Goal: Information Seeking & Learning: Check status

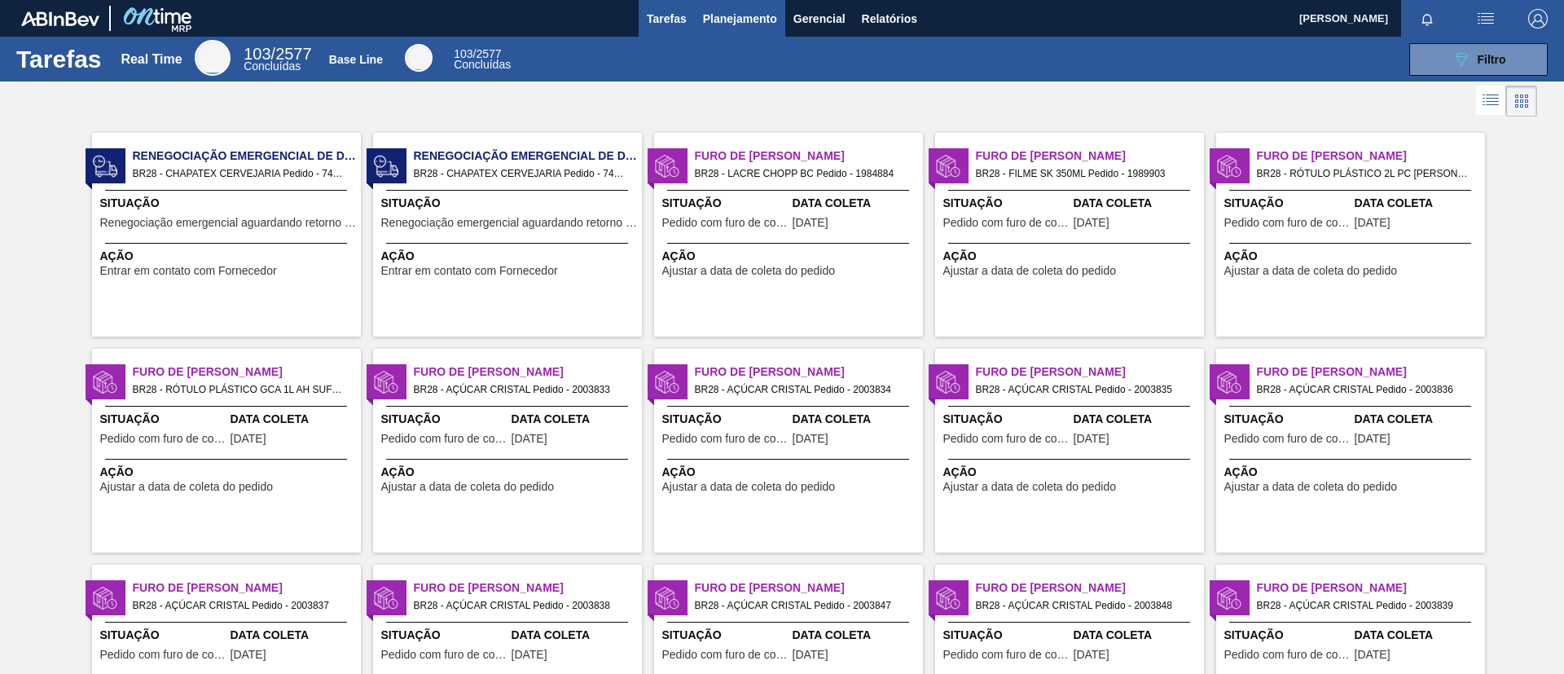
click at [758, 4] on button "Planejamento" at bounding box center [740, 18] width 90 height 37
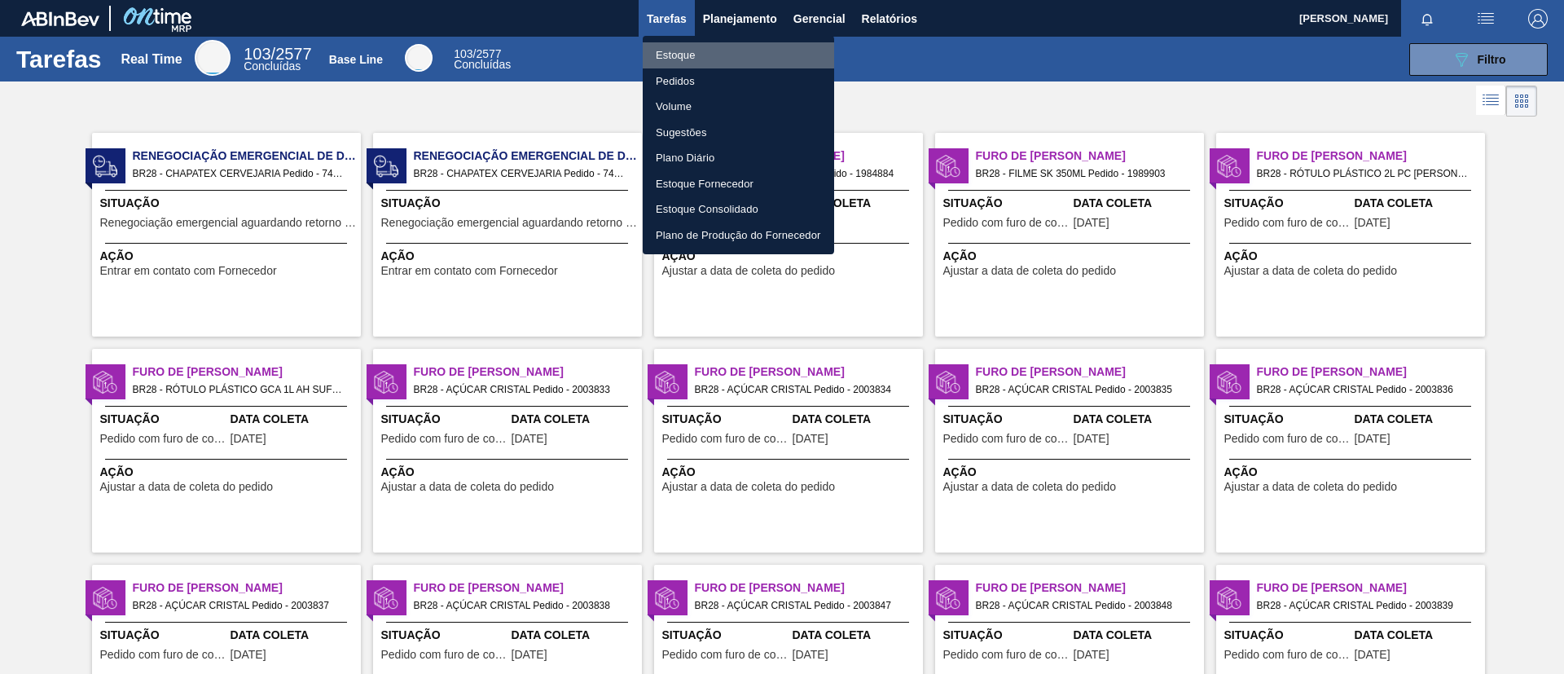
click at [721, 59] on li "Estoque" at bounding box center [738, 55] width 191 height 26
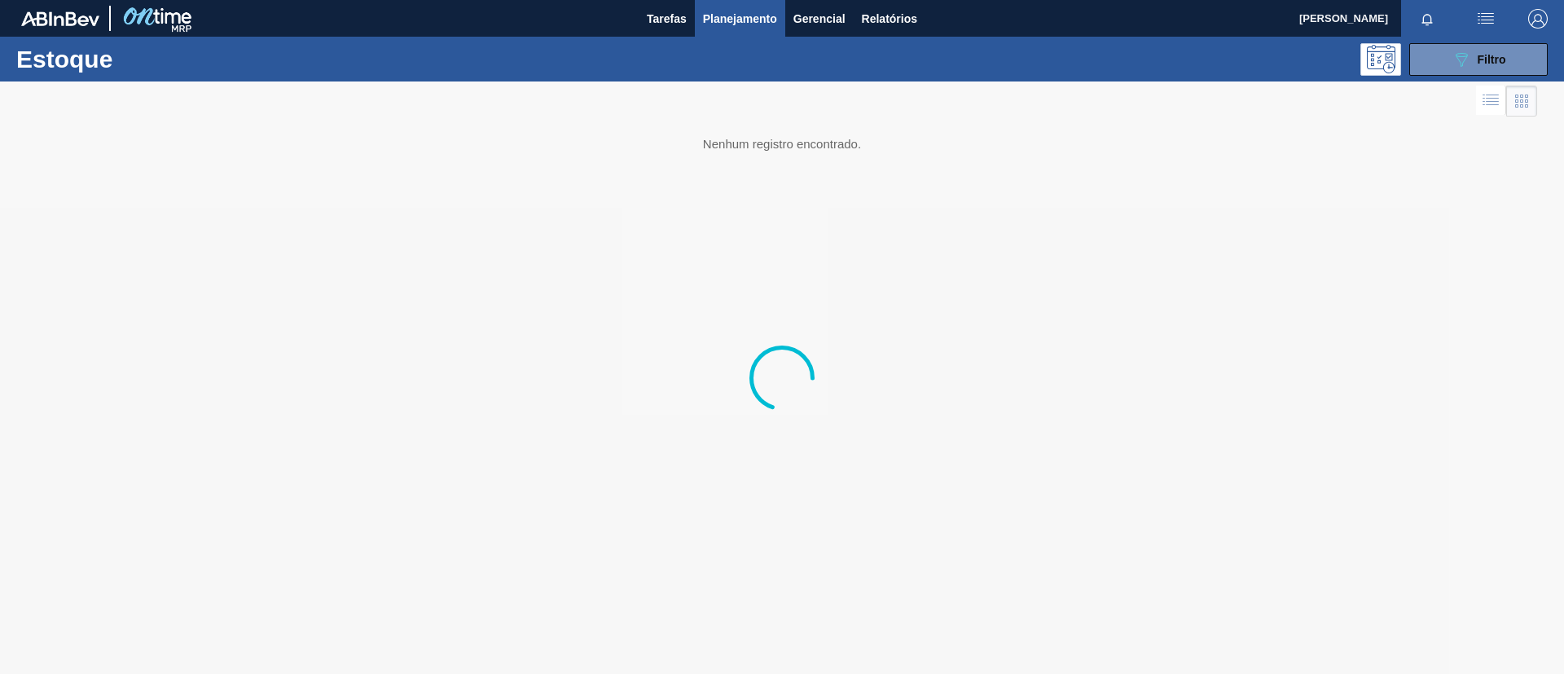
click at [1042, 61] on span "Filtro" at bounding box center [1492, 59] width 29 height 13
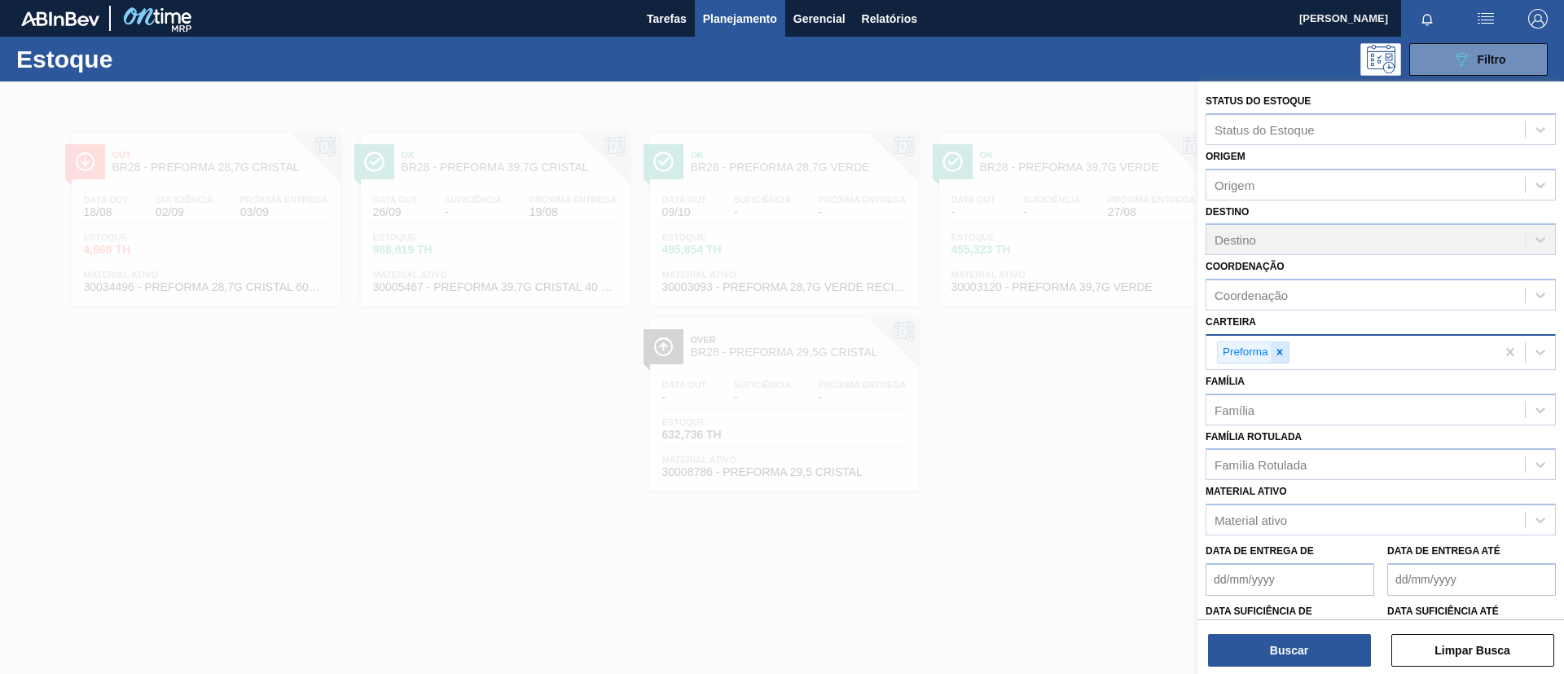
click at [1042, 358] on div at bounding box center [1280, 352] width 18 height 20
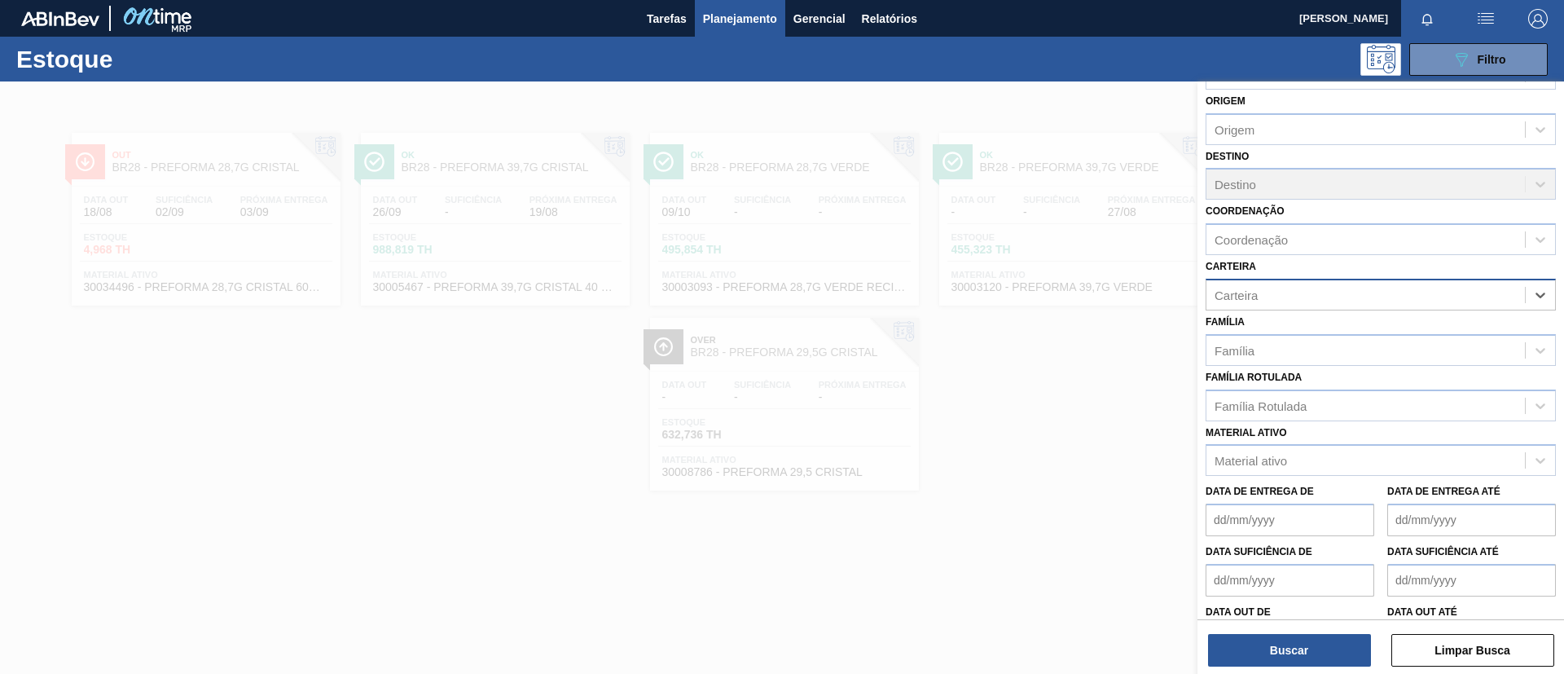
scroll to position [104, 0]
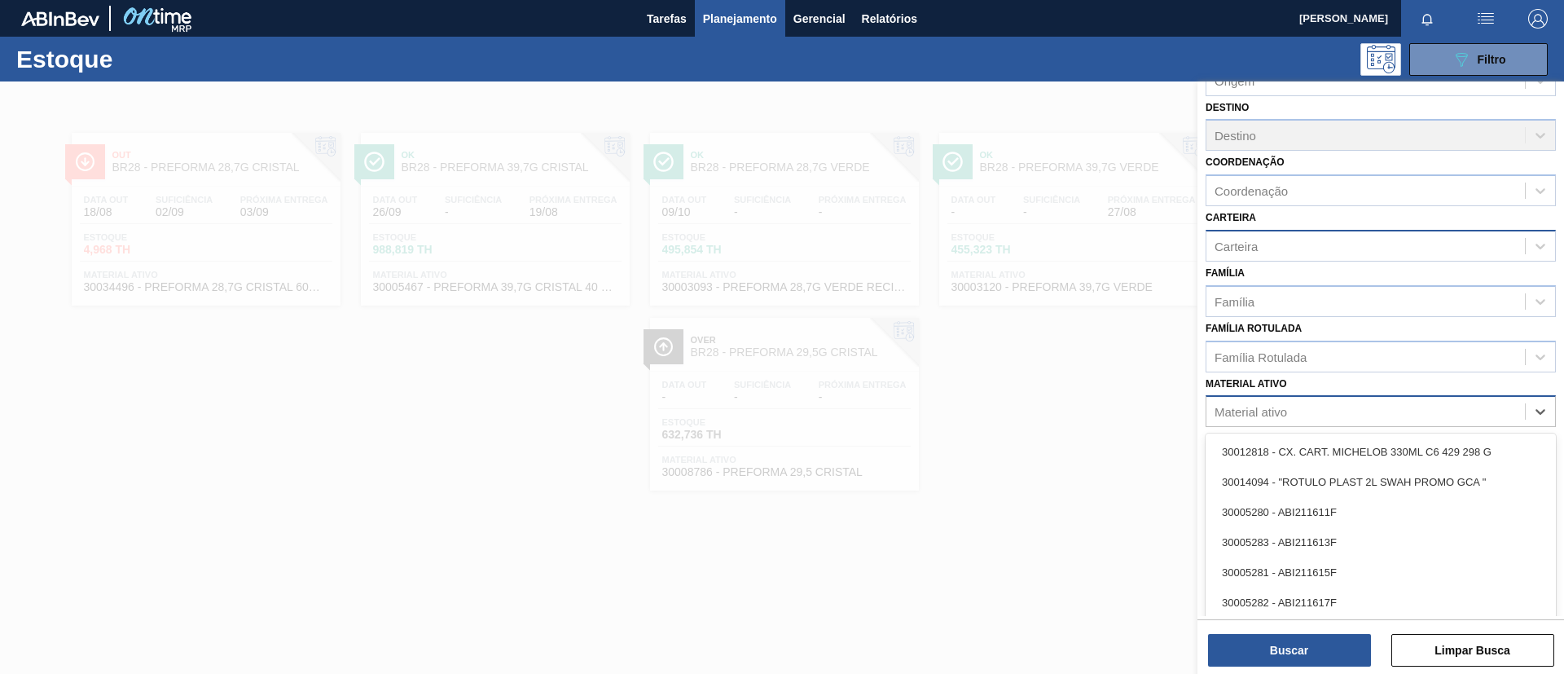
click at [1042, 402] on div "Material ativo" at bounding box center [1365, 412] width 319 height 24
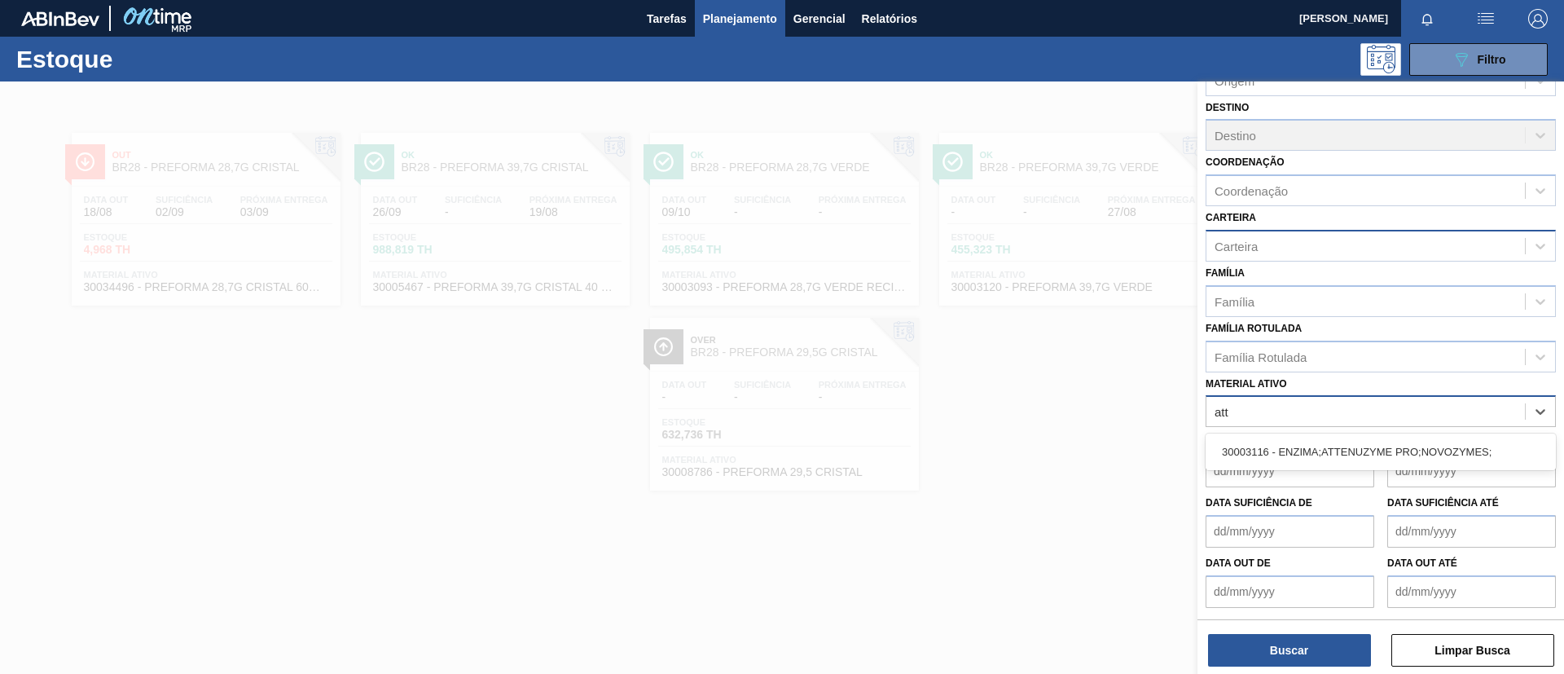
type ativo "atte"
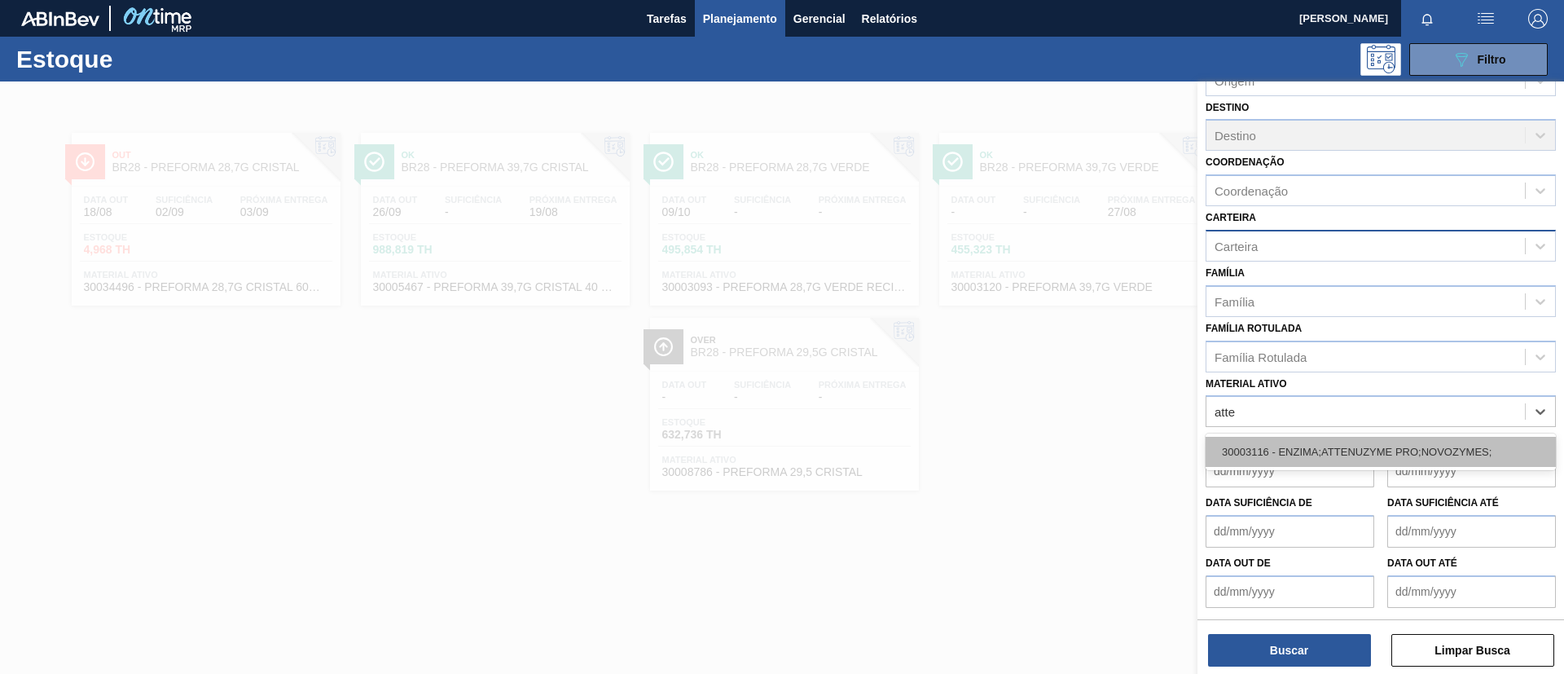
click at [1042, 448] on div "30003116 - ENZIMA;ATTENUZYME PRO;NOVOZYMES;" at bounding box center [1381, 452] width 350 height 30
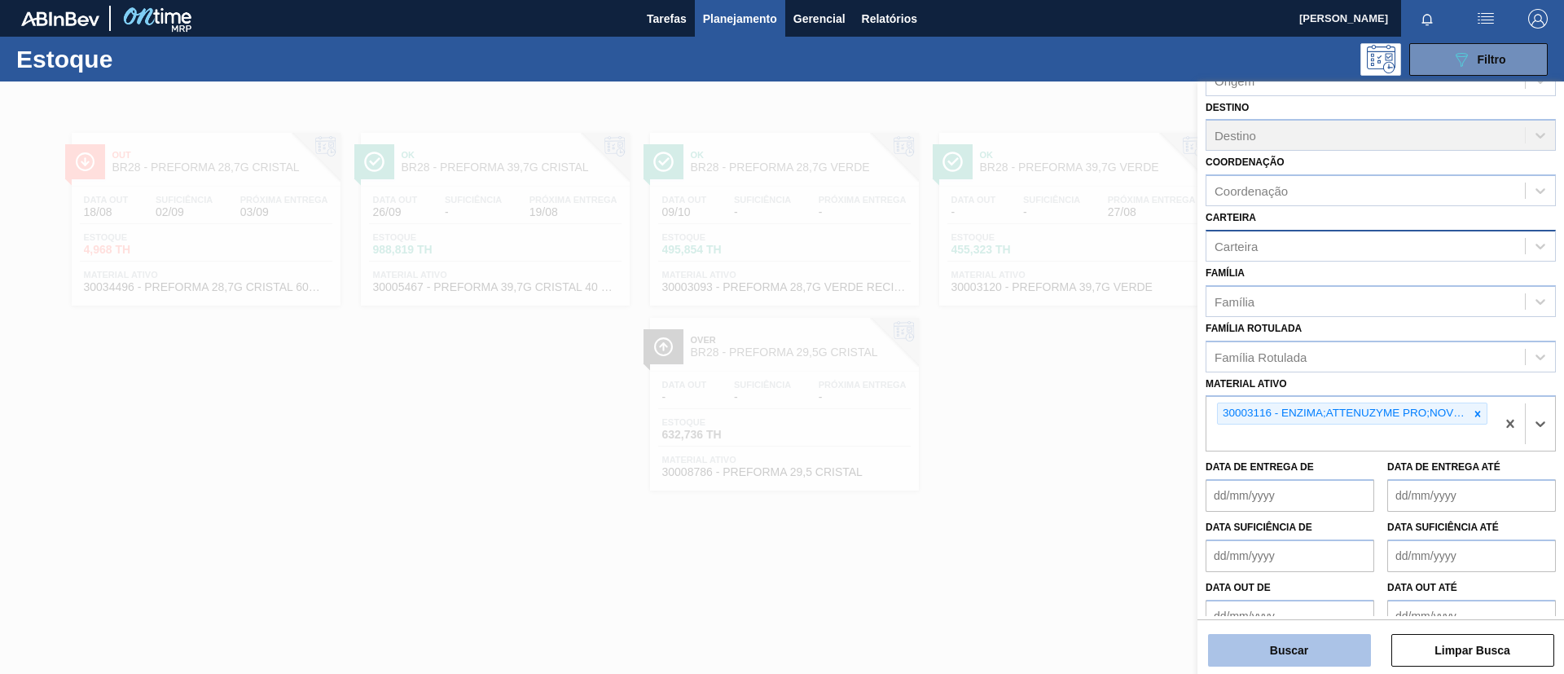
click at [1042, 448] on button "Buscar" at bounding box center [1289, 650] width 163 height 33
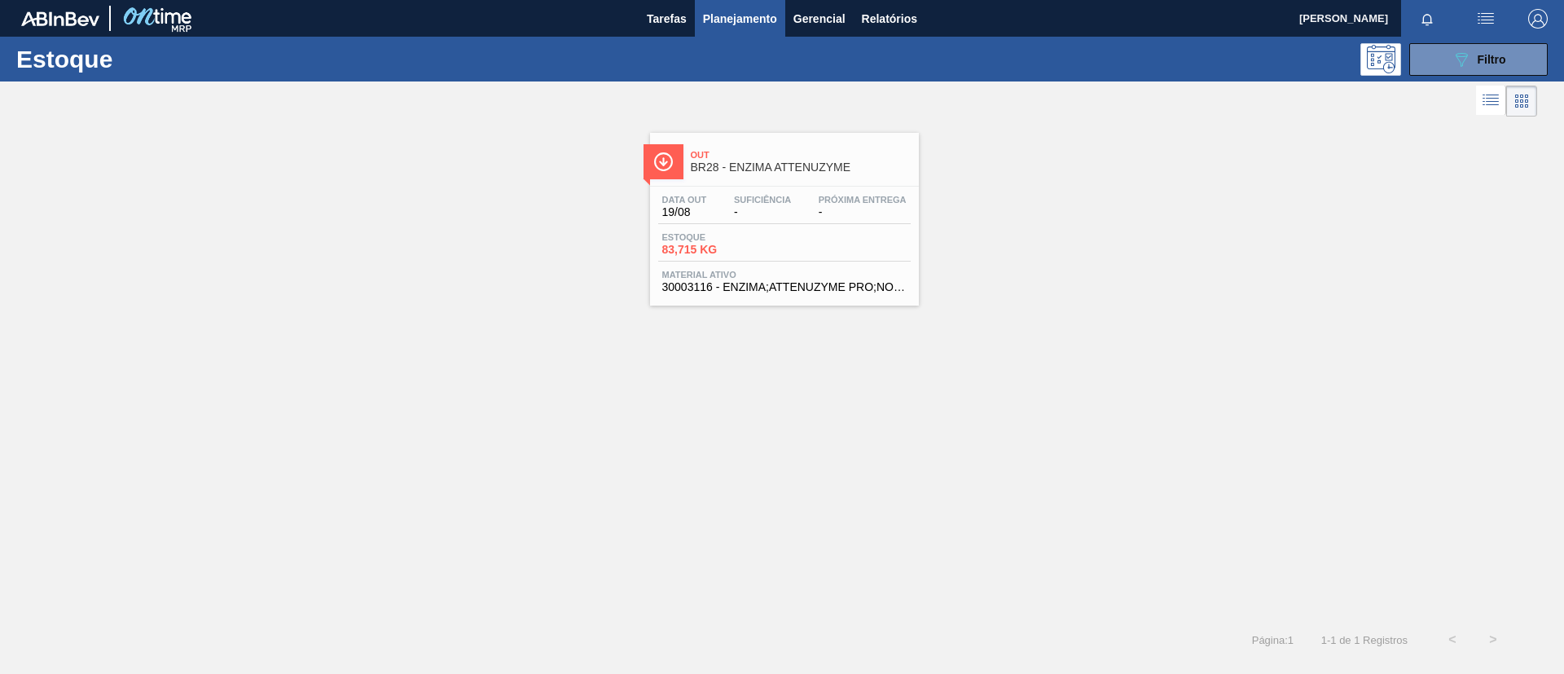
click at [802, 247] on div "Estoque 83,715 KG" at bounding box center [784, 246] width 253 height 29
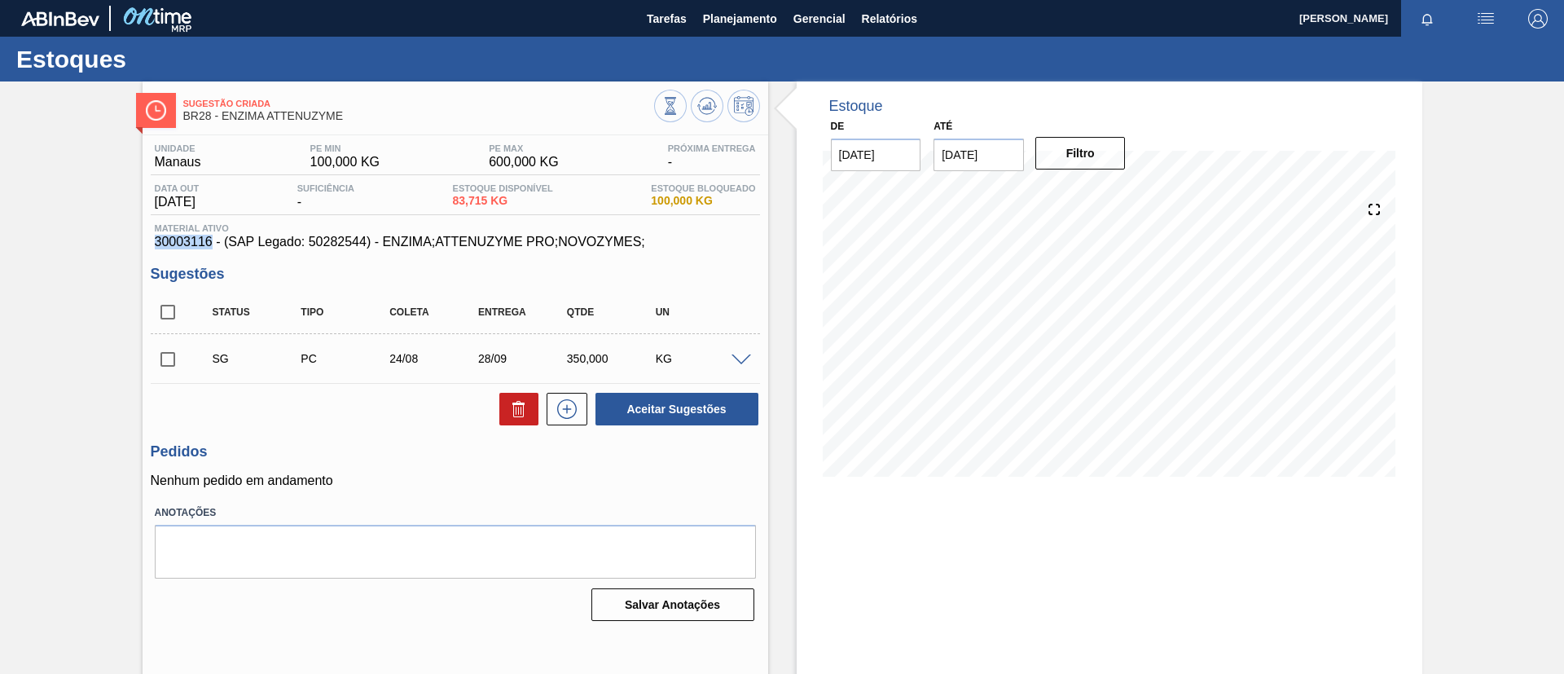
drag, startPoint x: 210, startPoint y: 239, endPoint x: 142, endPoint y: 238, distance: 68.4
click at [143, 238] on div "Unidade Manaus PE MIN 100,000 KG PE MAX 600,000 KG Próxima Entrega - Data out […" at bounding box center [456, 380] width 626 height 491
copy span "30003116"
click at [907, 37] on div "Estoques" at bounding box center [782, 59] width 1564 height 45
click at [912, 29] on button "Relatórios" at bounding box center [890, 18] width 72 height 37
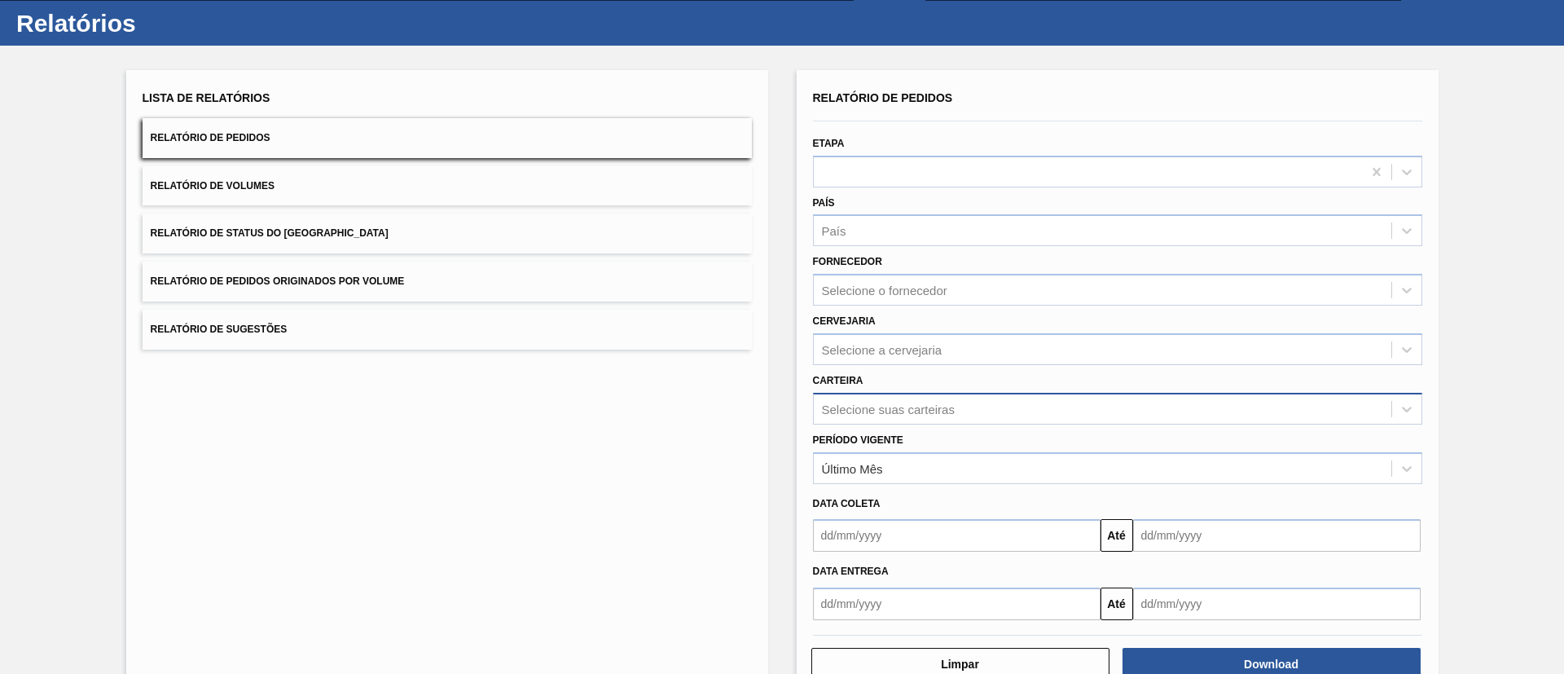
click at [894, 424] on div "Selecione suas carteiras" at bounding box center [1117, 409] width 609 height 32
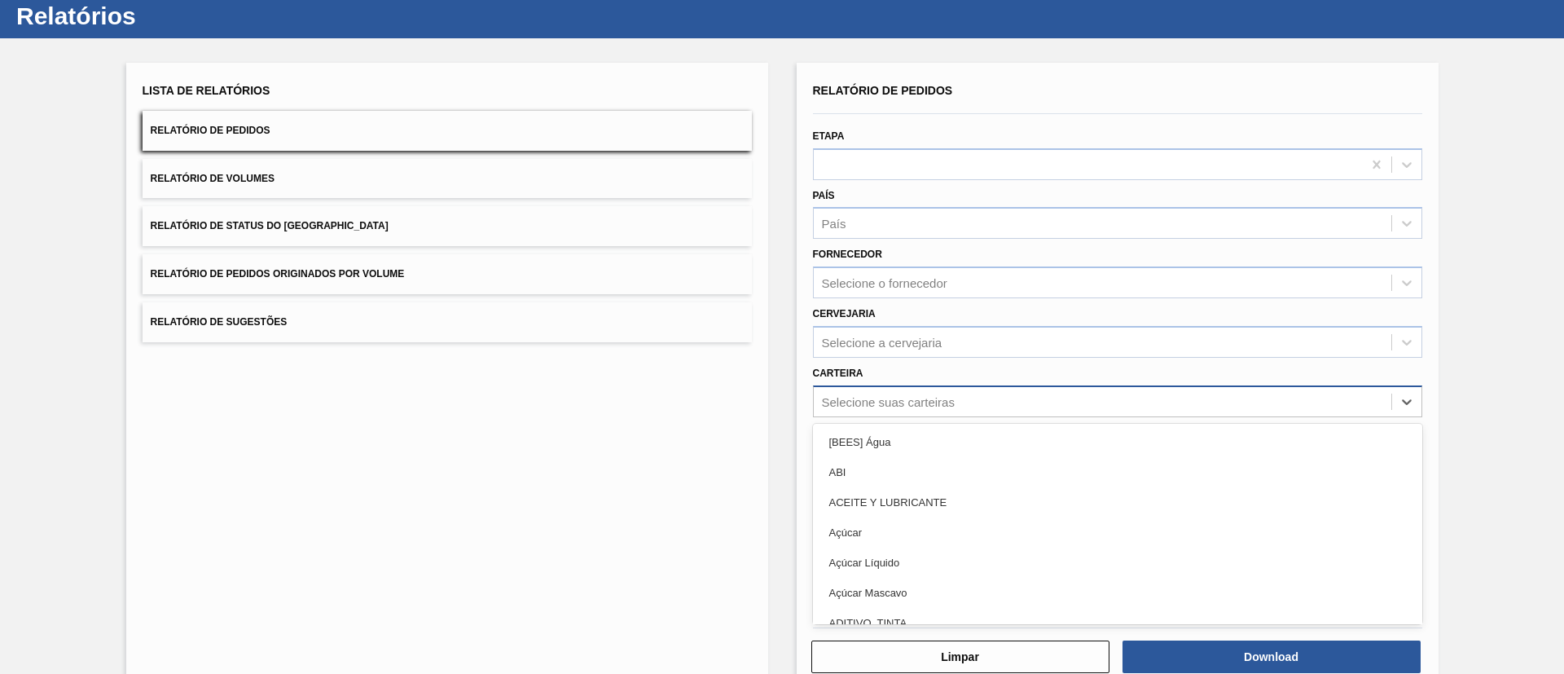
scroll to position [44, 0]
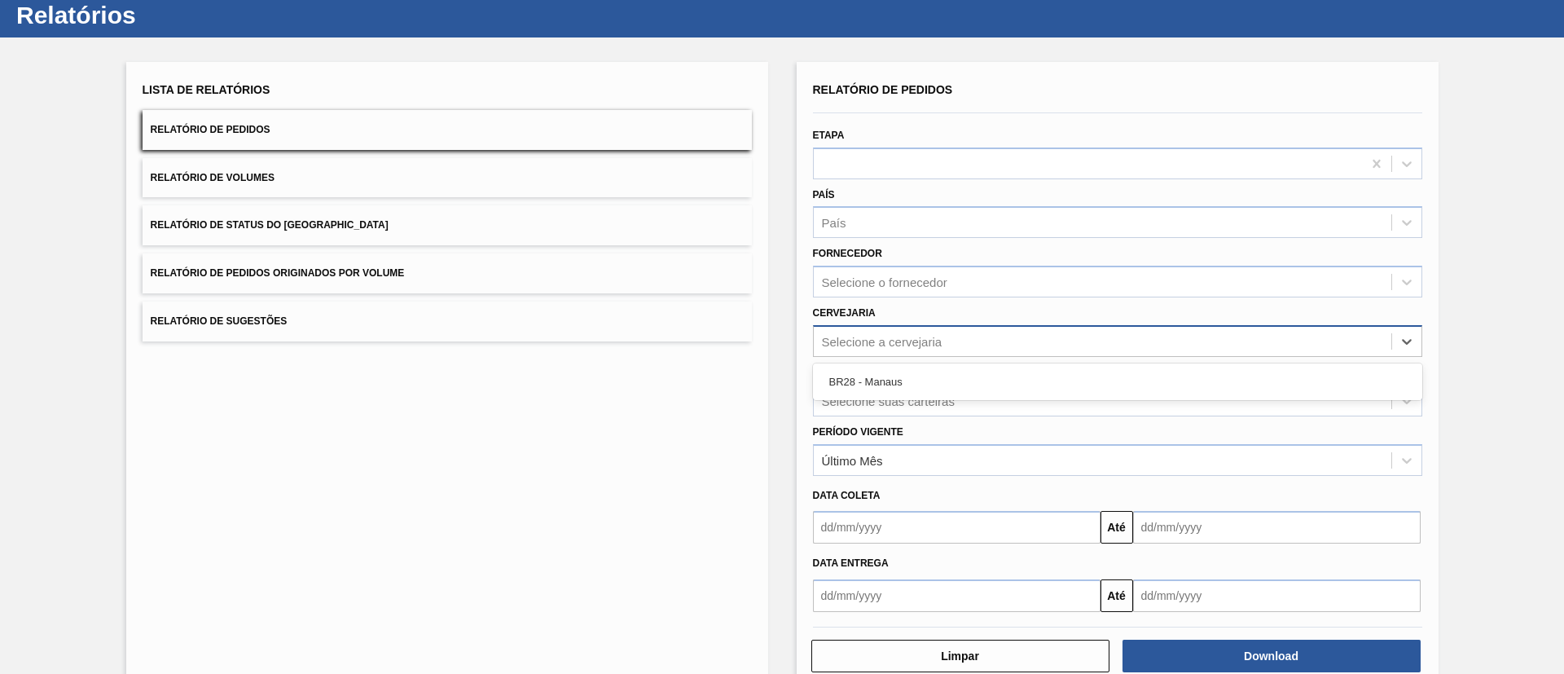
click at [911, 343] on div "Selecione a cervejaria" at bounding box center [882, 341] width 121 height 14
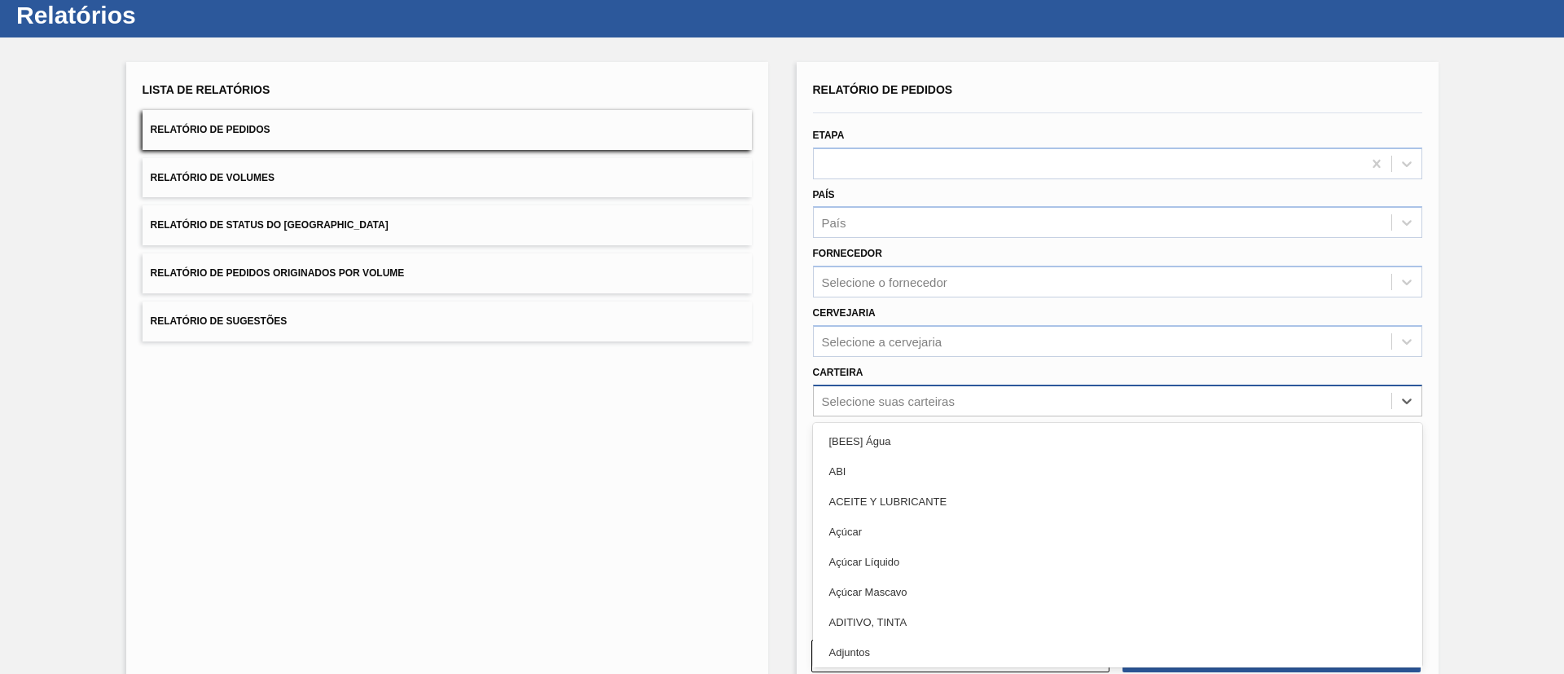
click at [882, 400] on div "Selecione suas carteiras" at bounding box center [888, 400] width 133 height 14
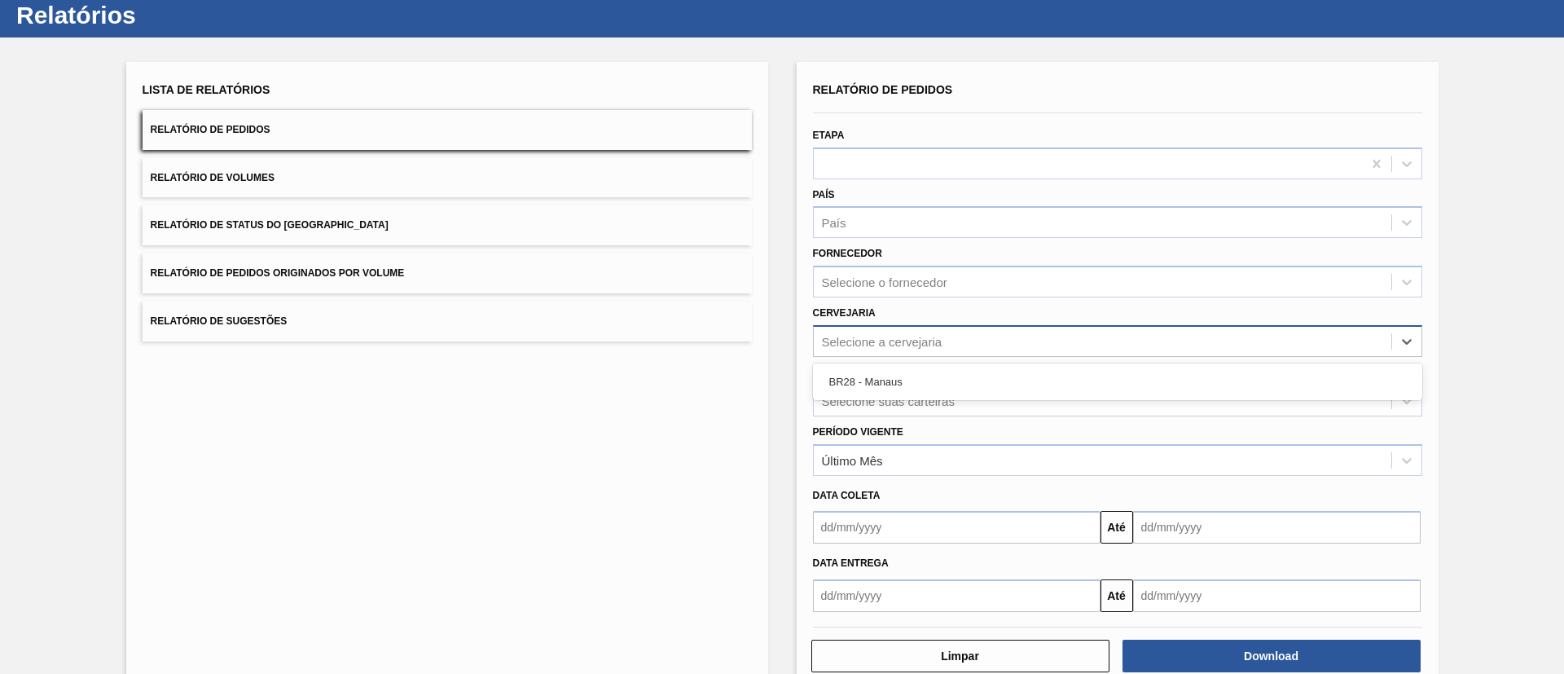
click at [910, 353] on div "Selecione a cervejaria" at bounding box center [1117, 341] width 609 height 32
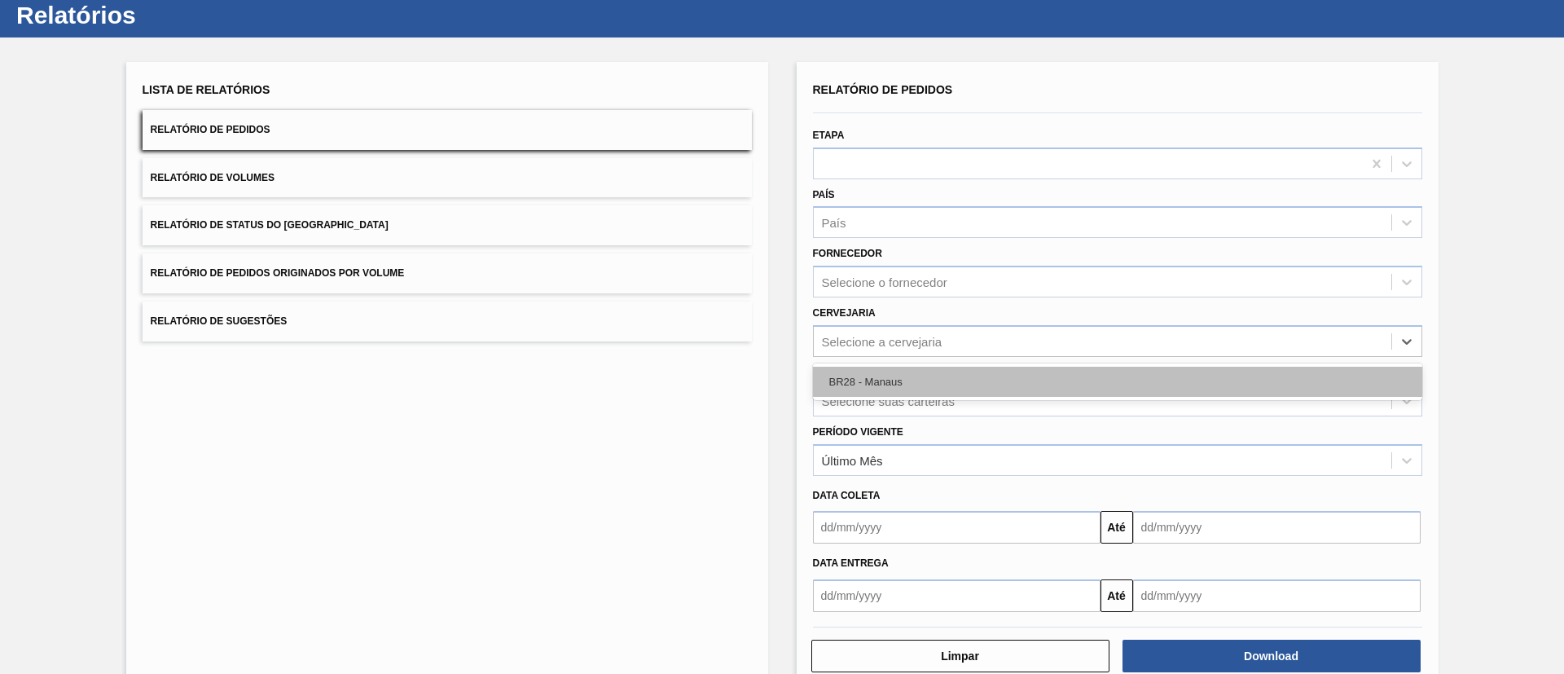
click at [893, 378] on div "BR28 - Manaus" at bounding box center [1117, 382] width 609 height 30
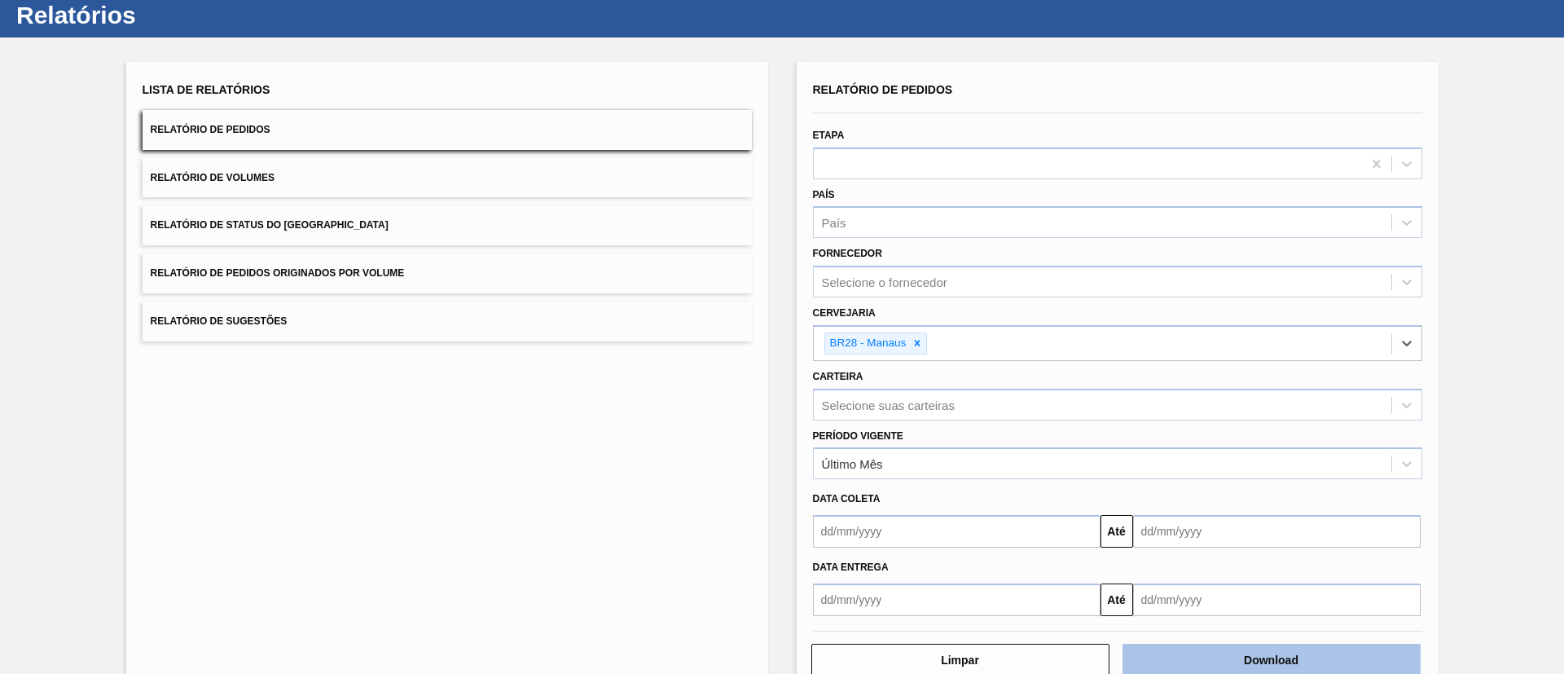
click at [1042, 448] on button "Download" at bounding box center [1272, 660] width 298 height 33
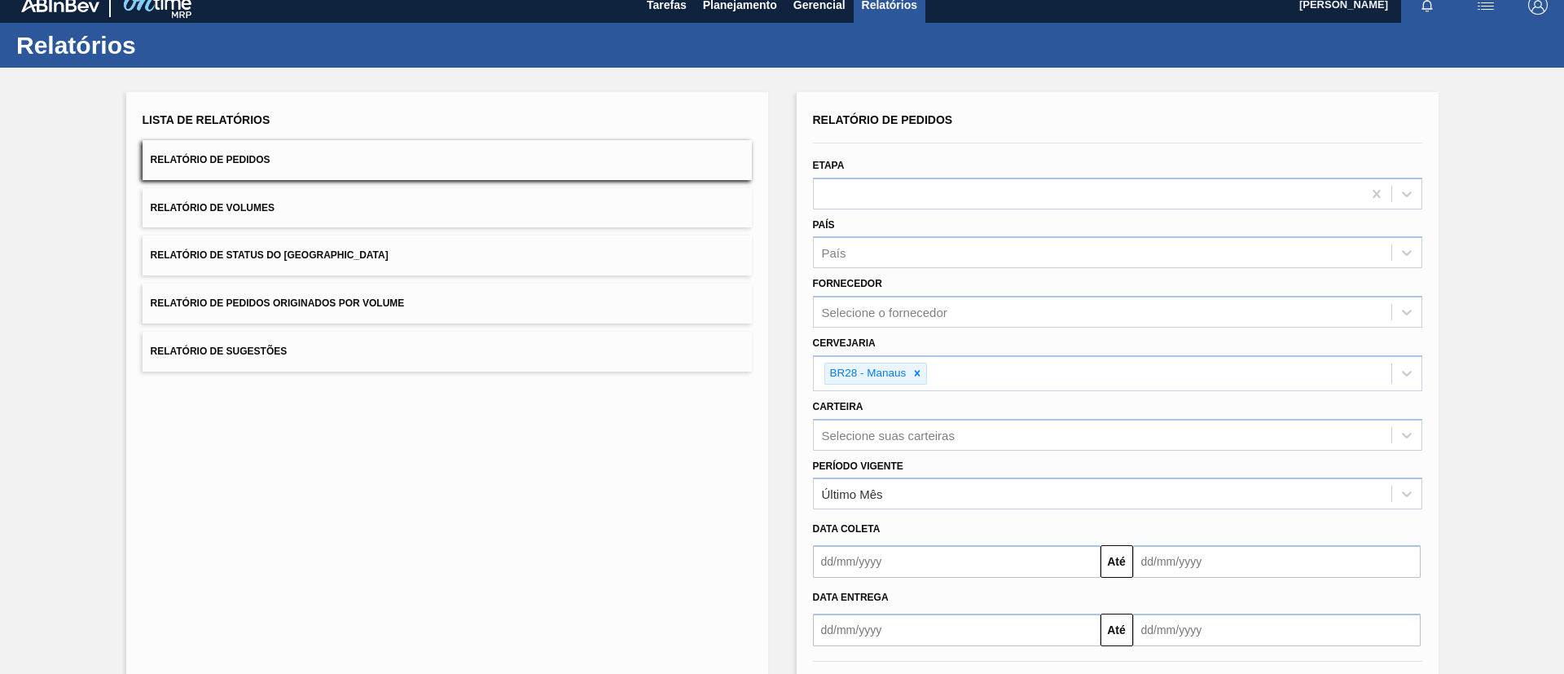
scroll to position [0, 0]
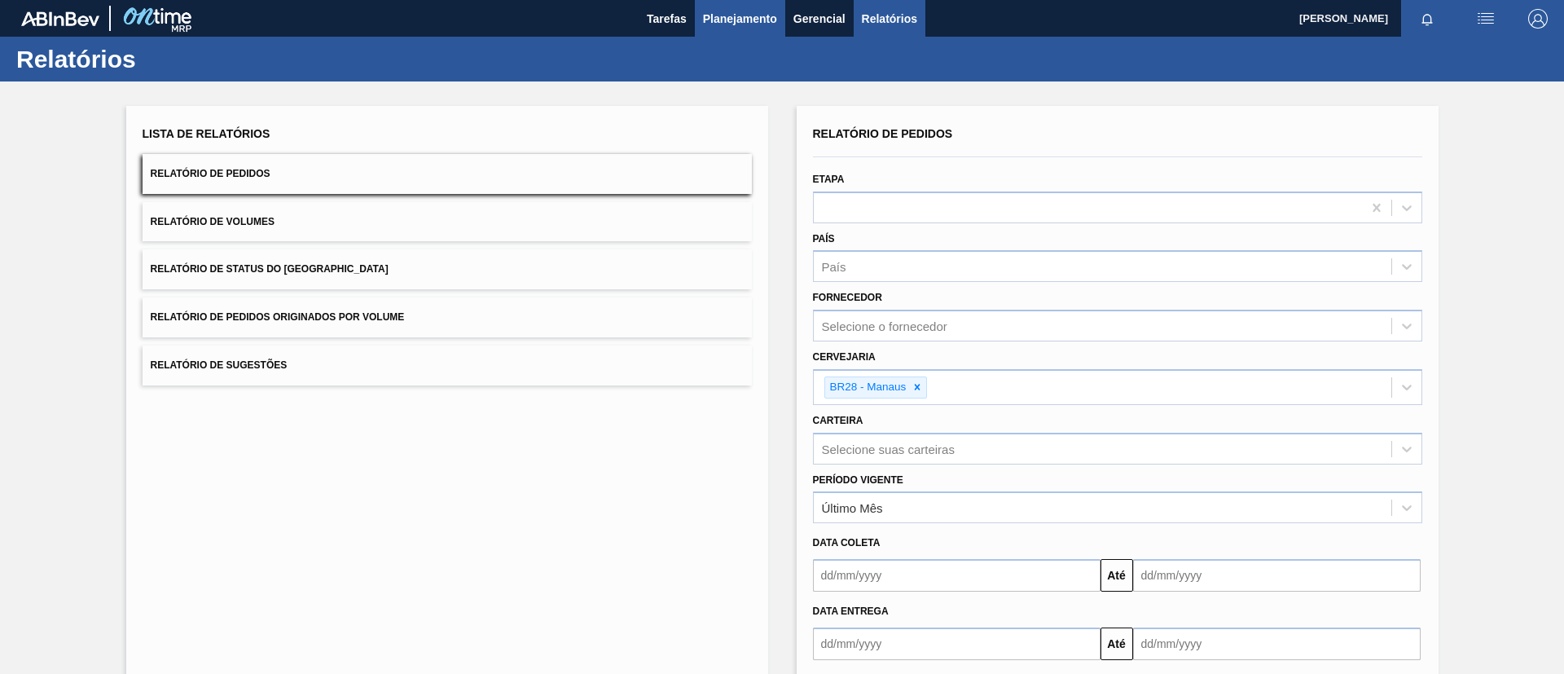
click at [738, 9] on span "Planejamento" at bounding box center [740, 19] width 74 height 20
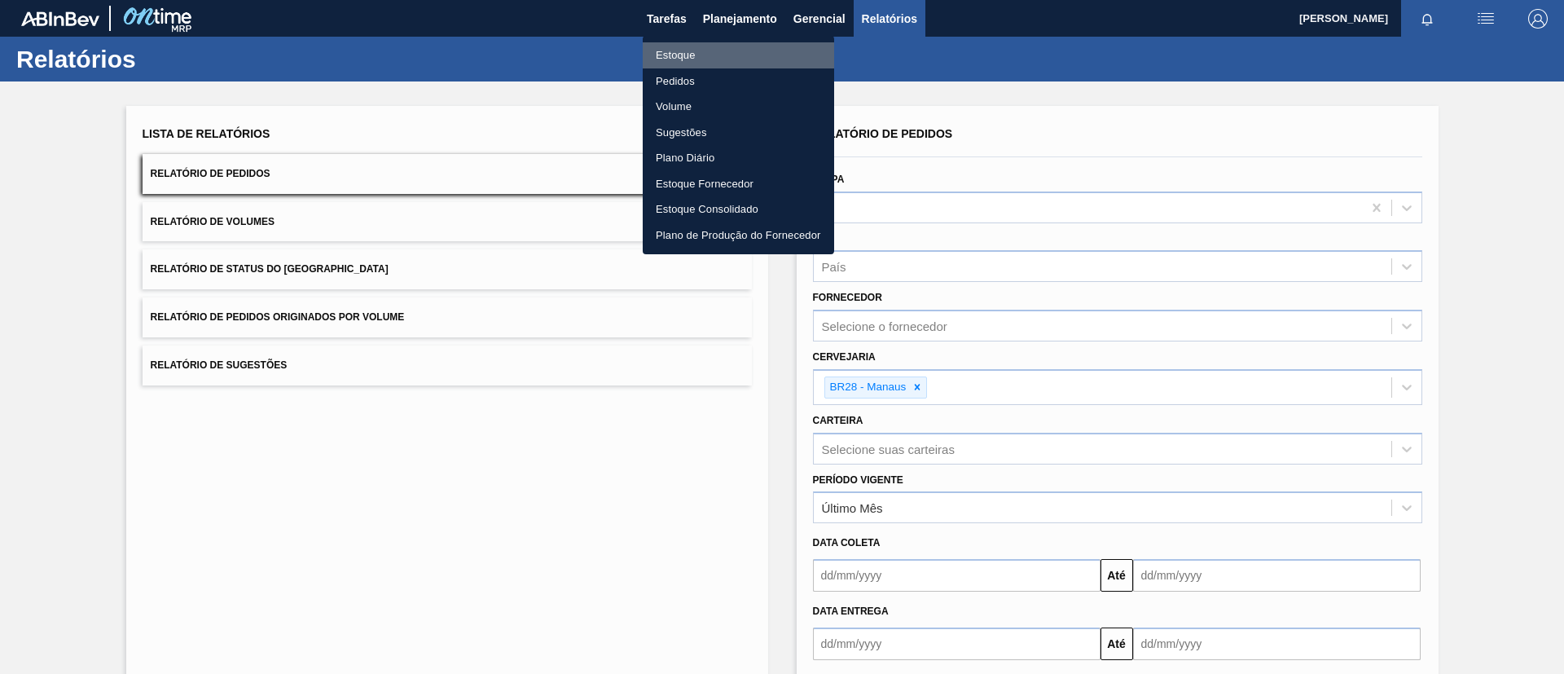
click at [736, 56] on li "Estoque" at bounding box center [738, 55] width 191 height 26
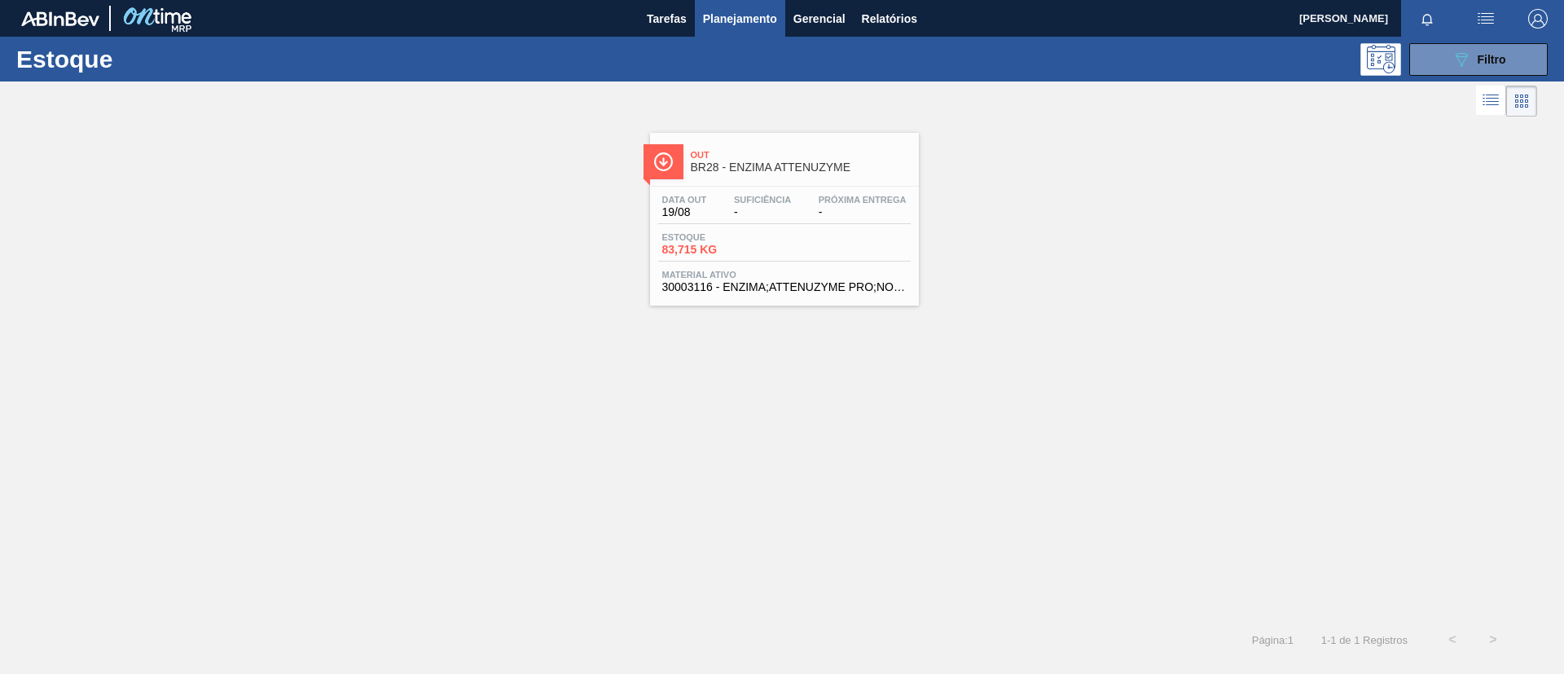
click at [771, 204] on span "Suficiência" at bounding box center [762, 200] width 57 height 10
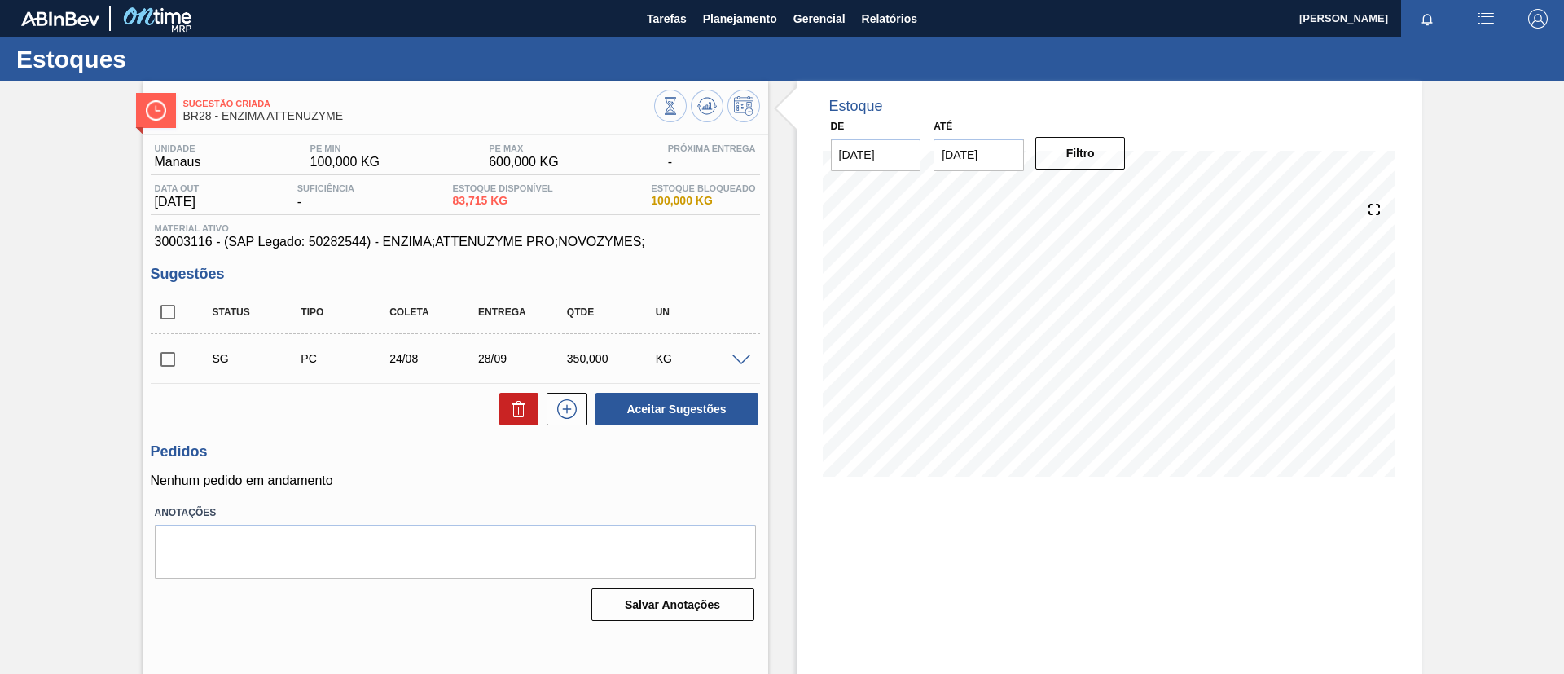
click at [181, 238] on span "30003116 - (SAP Legado: 50282544) - ENZIMA;ATTENUZYME PRO;NOVOZYMES;" at bounding box center [455, 242] width 601 height 15
copy span "30003116"
drag, startPoint x: 655, startPoint y: 239, endPoint x: 385, endPoint y: 242, distance: 270.5
click at [385, 242] on span "30003116 - (SAP Legado: 50282544) - ENZIMA;ATTENUZYME PRO;NOVOZYMES;" at bounding box center [455, 242] width 601 height 15
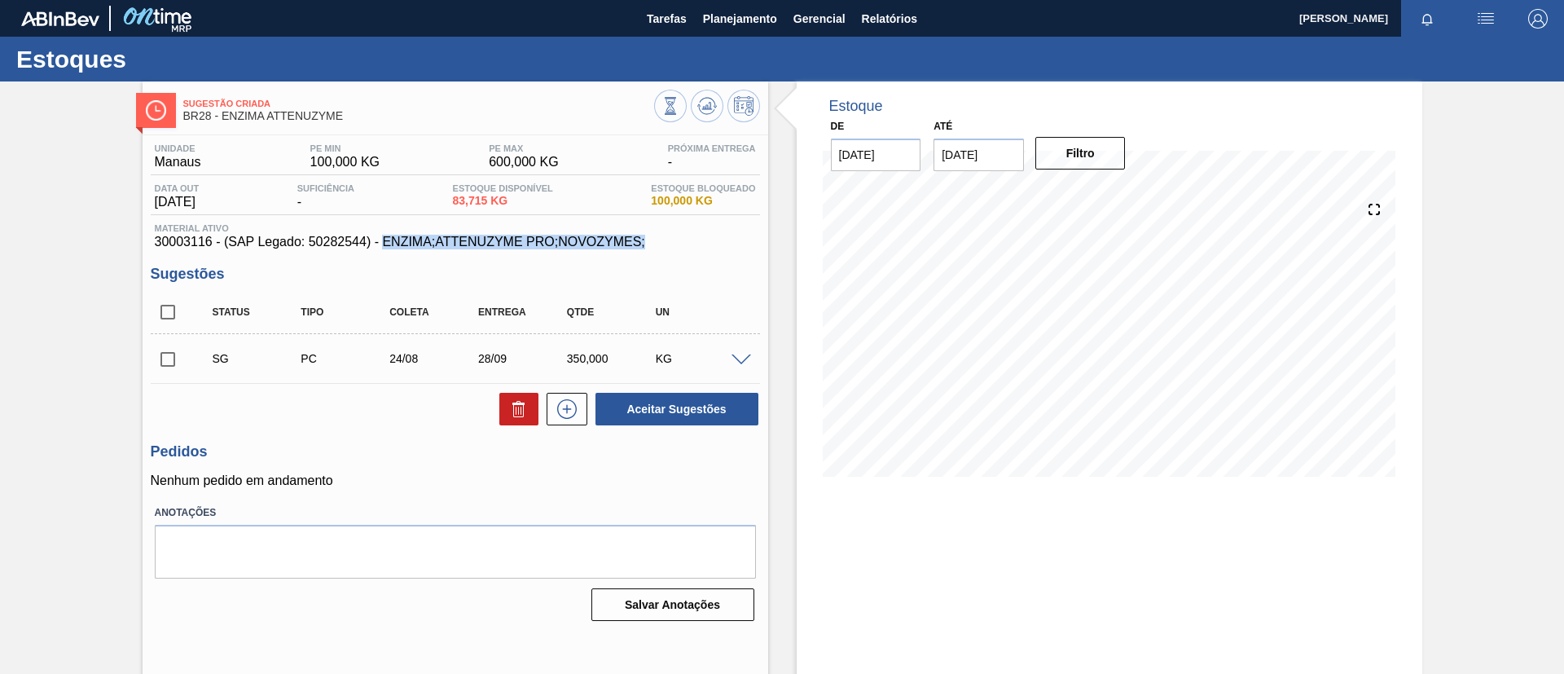
copy span "ENZIMA;ATTENUZYME PRO;NOVOZYMES;"
click at [645, 271] on h3 "Sugestões" at bounding box center [455, 274] width 609 height 17
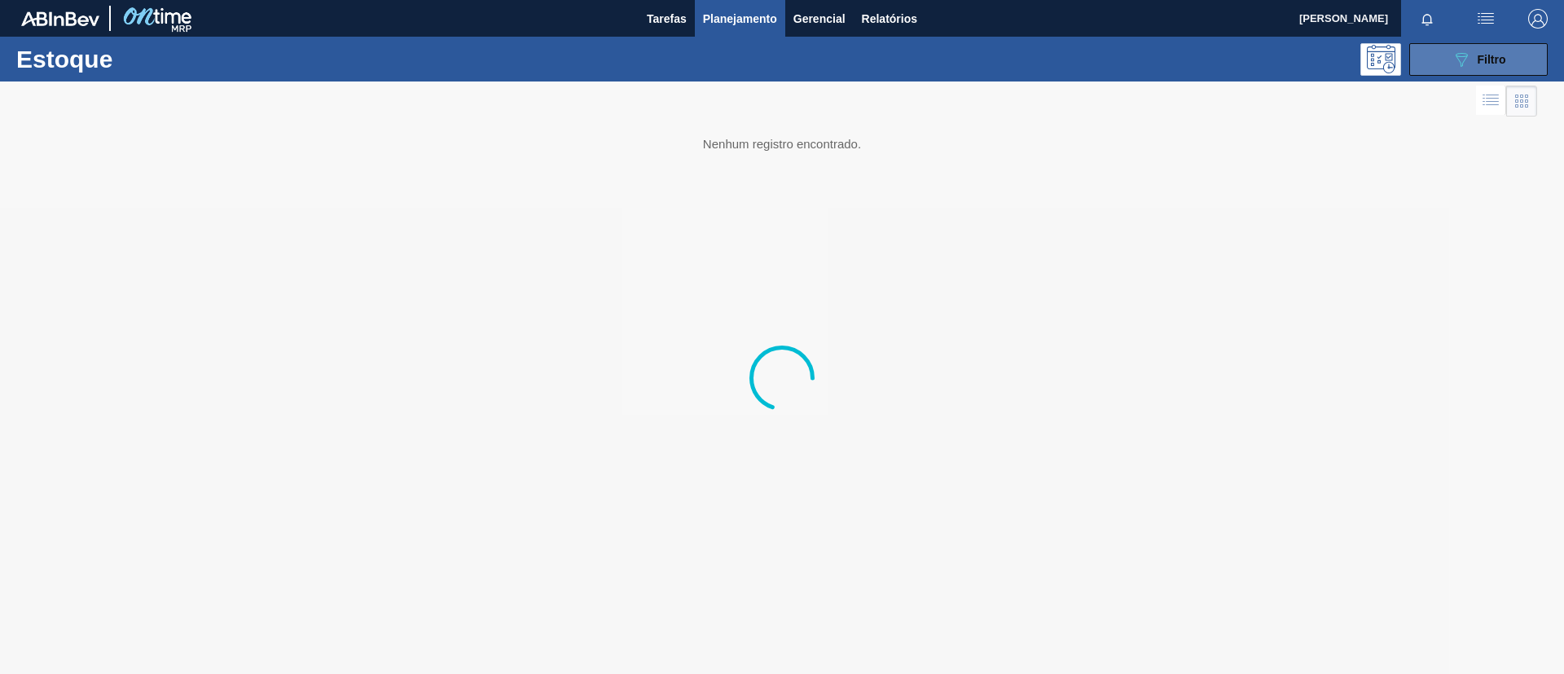
click at [1042, 72] on button "089F7B8B-B2A5-4AFE-B5C0-19BA573D28AC Filtro" at bounding box center [1478, 59] width 138 height 33
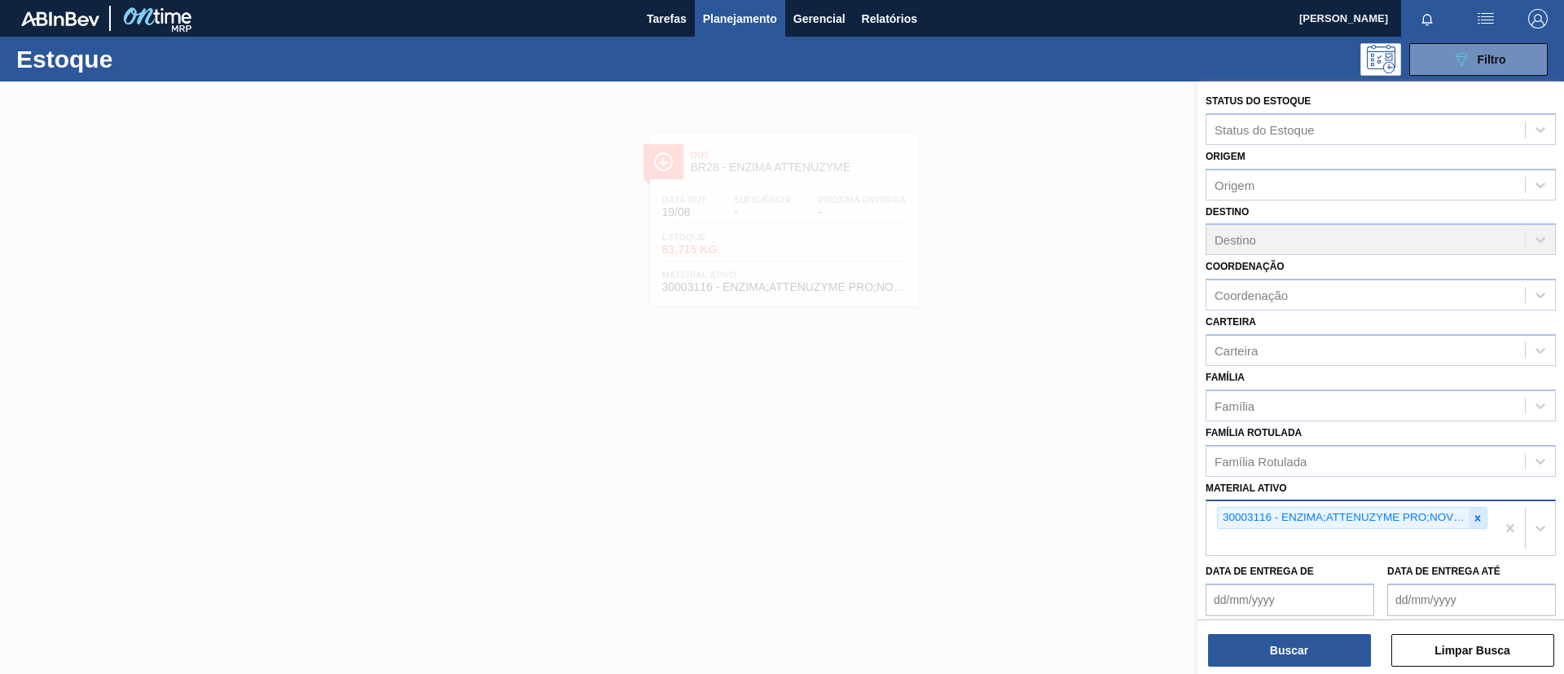
click at [1042, 448] on icon at bounding box center [1477, 517] width 11 height 11
drag, startPoint x: 1474, startPoint y: 515, endPoint x: 1303, endPoint y: 403, distance: 204.3
click at [1042, 448] on icon at bounding box center [1478, 518] width 6 height 6
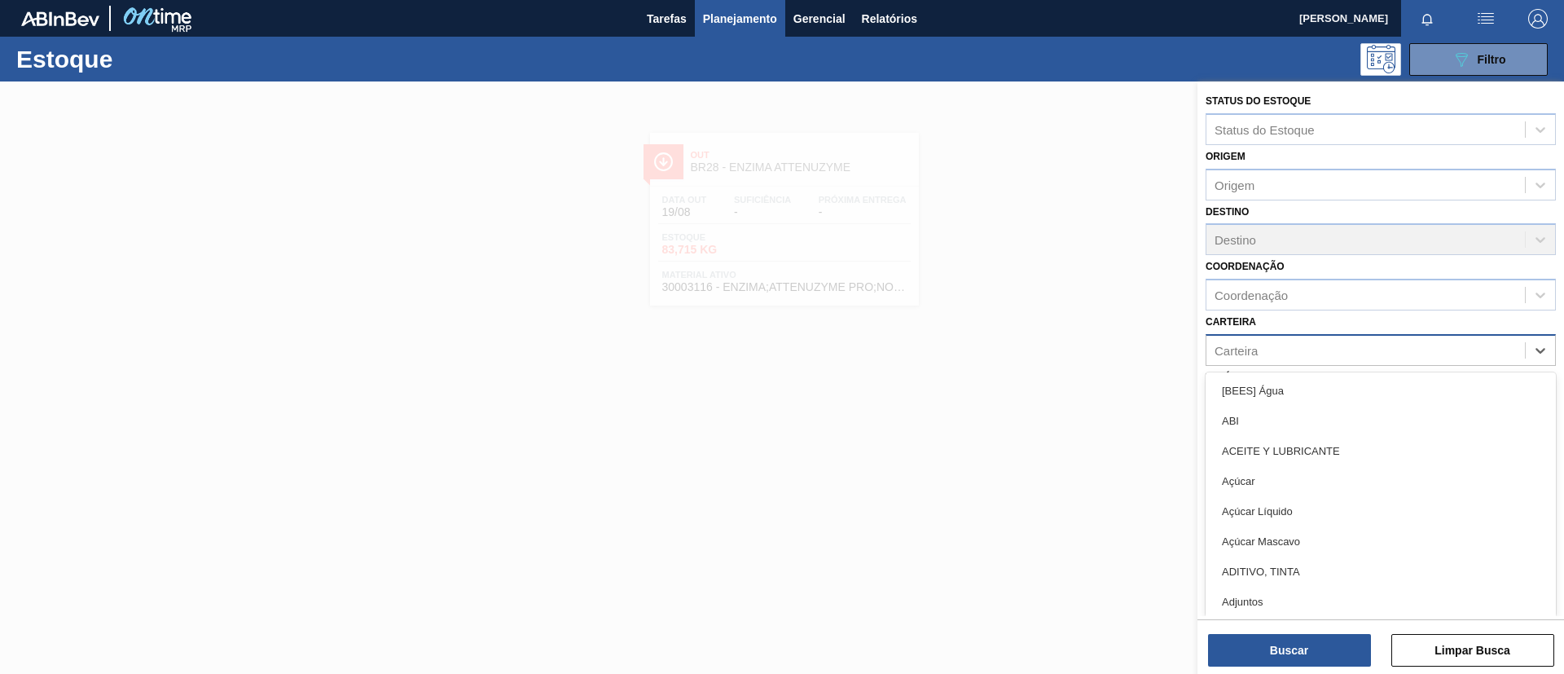
click at [1042, 349] on div "Carteira" at bounding box center [1365, 350] width 319 height 24
type input "lacr"
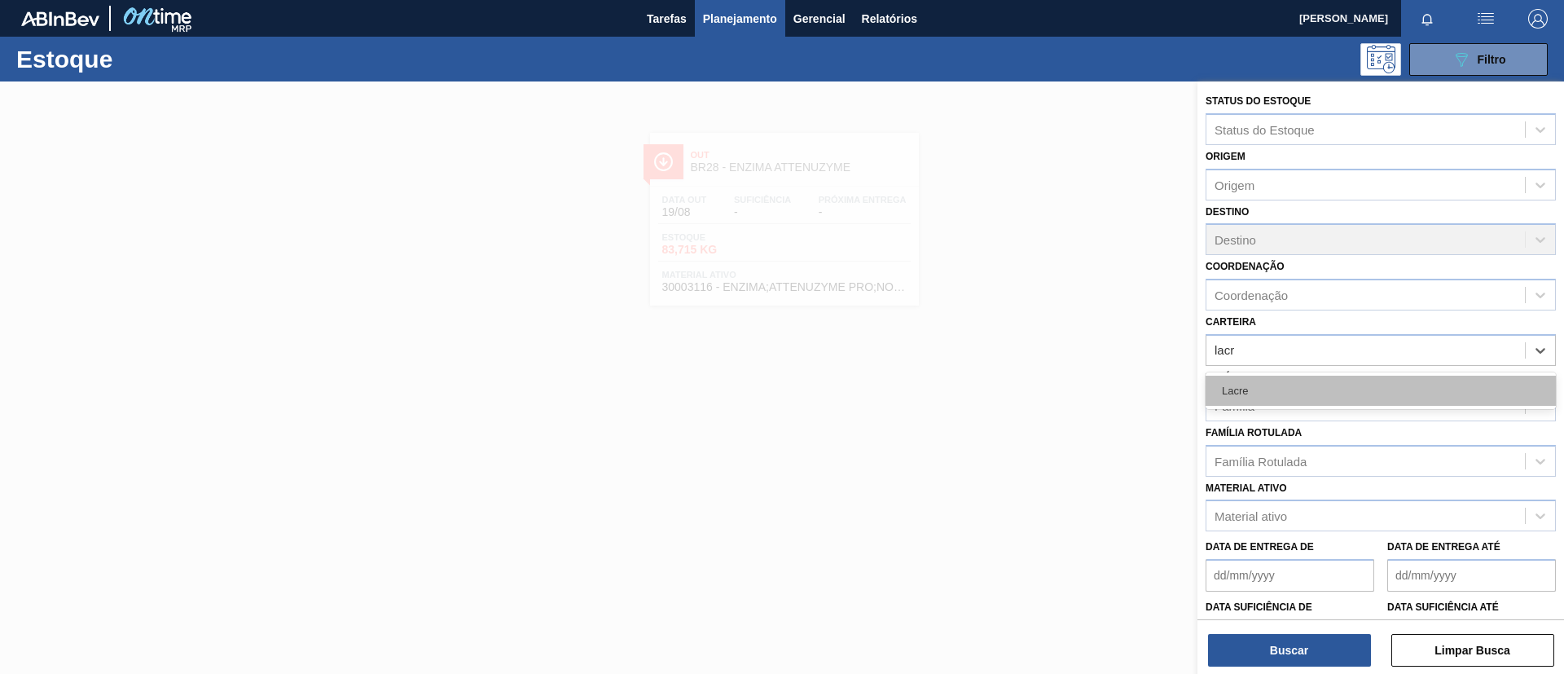
click at [1042, 388] on div "Lacre" at bounding box center [1381, 391] width 350 height 30
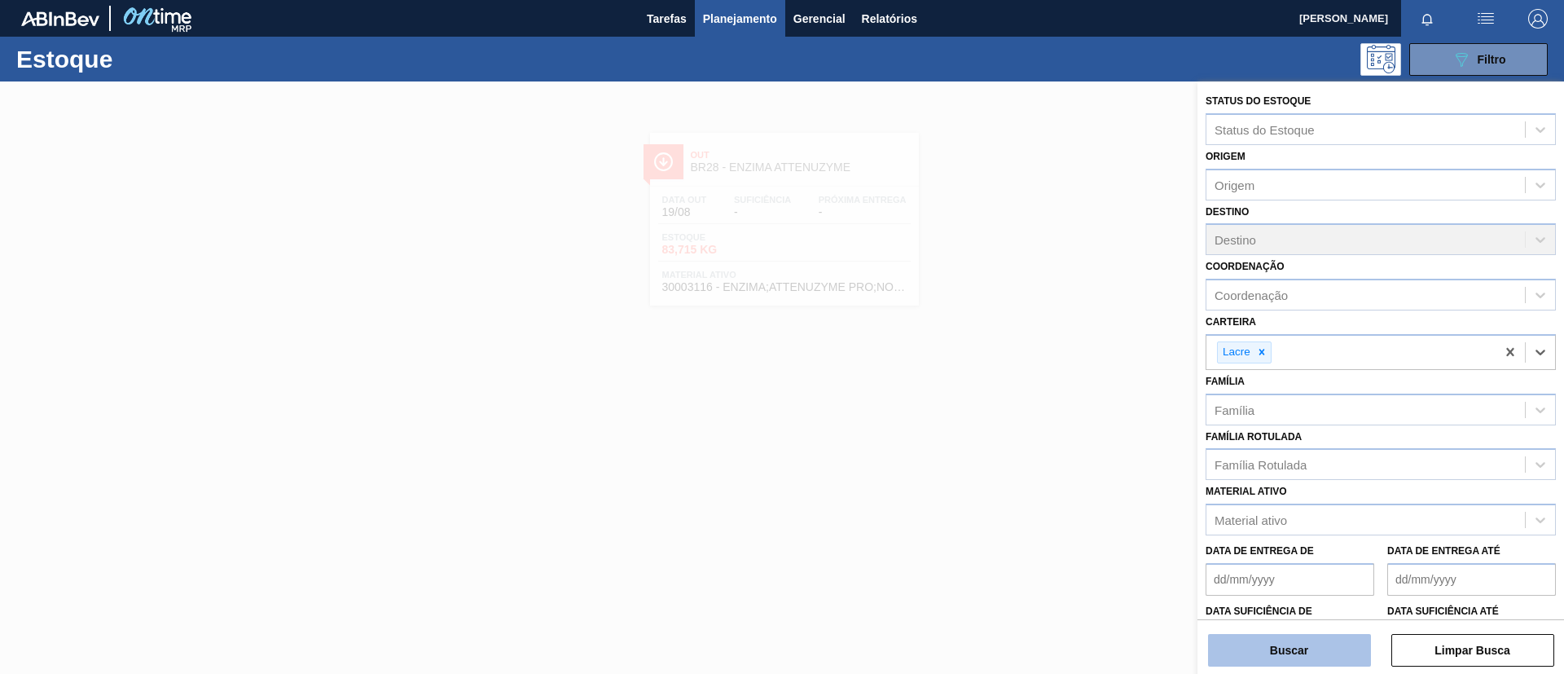
click at [1042, 448] on button "Buscar" at bounding box center [1289, 650] width 163 height 33
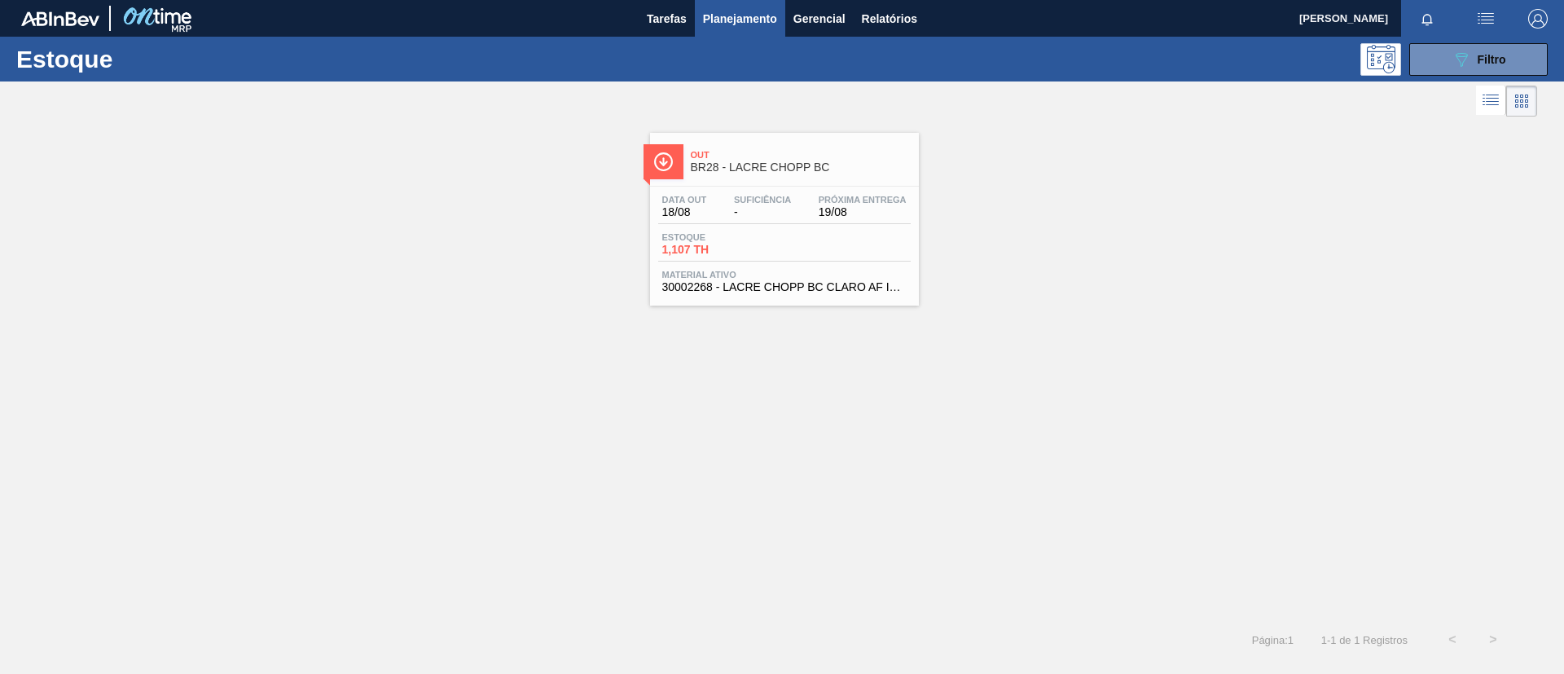
click at [846, 206] on span "19/08" at bounding box center [863, 212] width 88 height 12
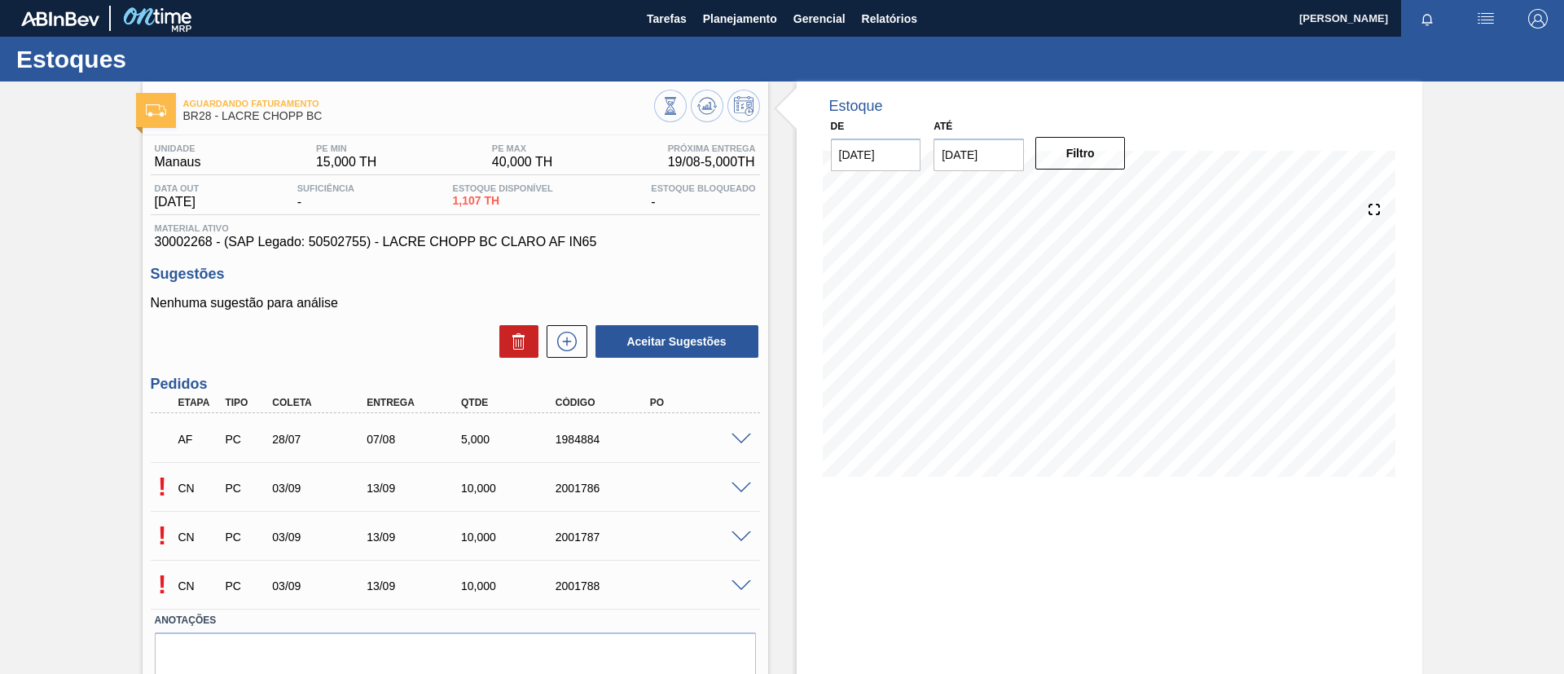
click at [187, 231] on span "Material ativo" at bounding box center [455, 228] width 601 height 10
copy span "Material"
click at [183, 240] on span "30002268 - (SAP Legado: 50502755) - LACRE CHOPP BC CLARO AF IN65" at bounding box center [455, 242] width 601 height 15
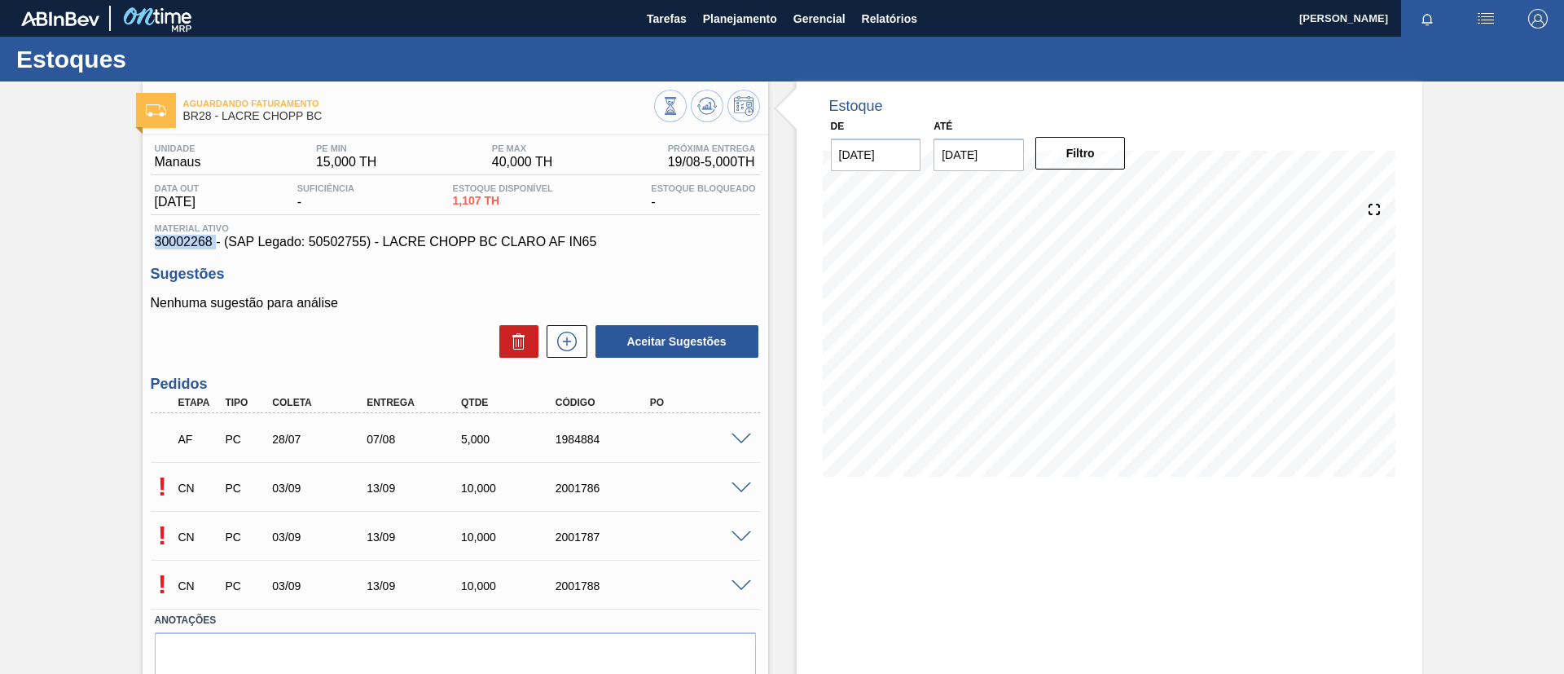
copy span "30002268"
drag, startPoint x: 611, startPoint y: 241, endPoint x: 380, endPoint y: 244, distance: 231.4
click at [380, 244] on span "30002268 - (SAP Legado: 50502755) - LACRE CHOPP BC CLARO AF IN65" at bounding box center [455, 242] width 601 height 15
copy span "LACRE CHOPP BC CLARO AF IN65"
click at [777, 12] on button "Planejamento" at bounding box center [740, 18] width 90 height 37
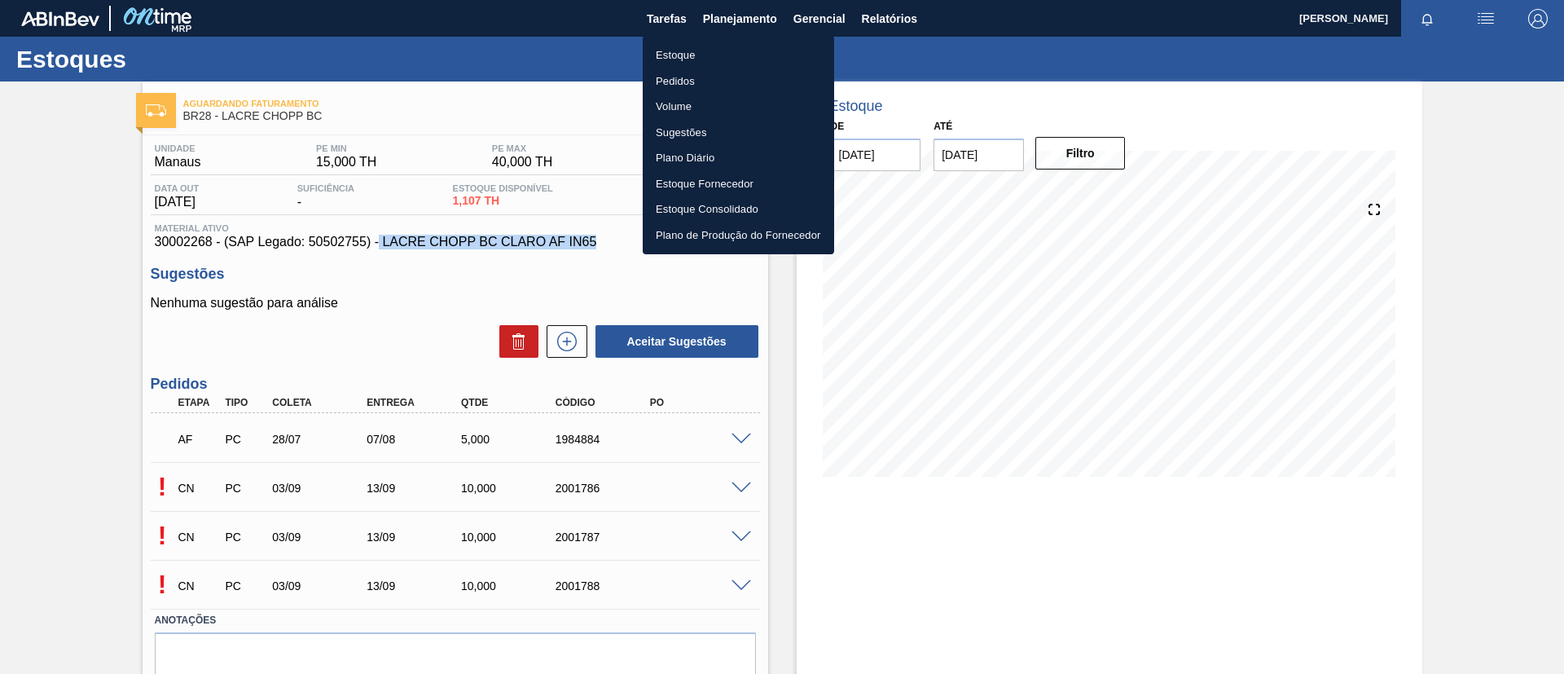
click at [729, 62] on li "Estoque" at bounding box center [738, 55] width 191 height 26
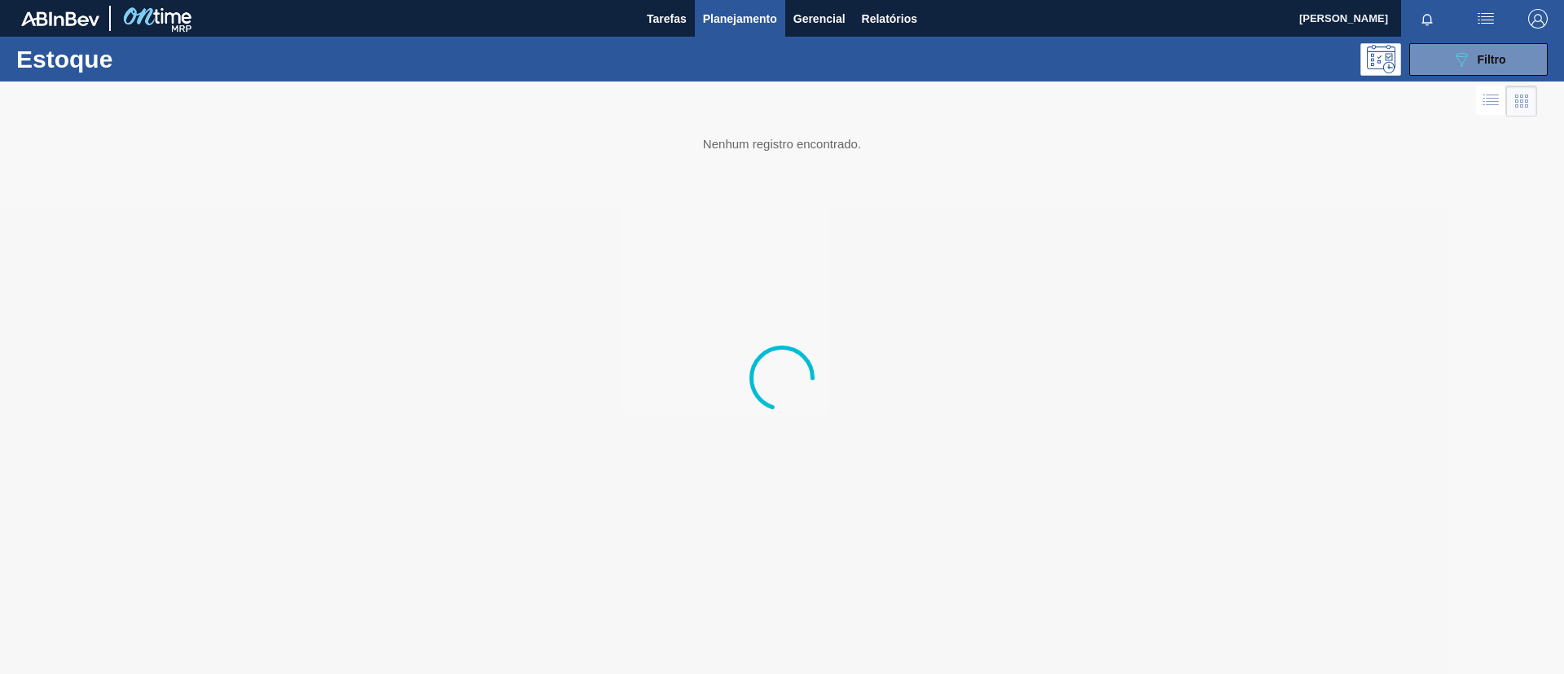
drag, startPoint x: 1430, startPoint y: 53, endPoint x: 1346, endPoint y: 143, distance: 123.3
click at [1042, 53] on button "089F7B8B-B2A5-4AFE-B5C0-19BA573D28AC Filtro" at bounding box center [1478, 59] width 138 height 33
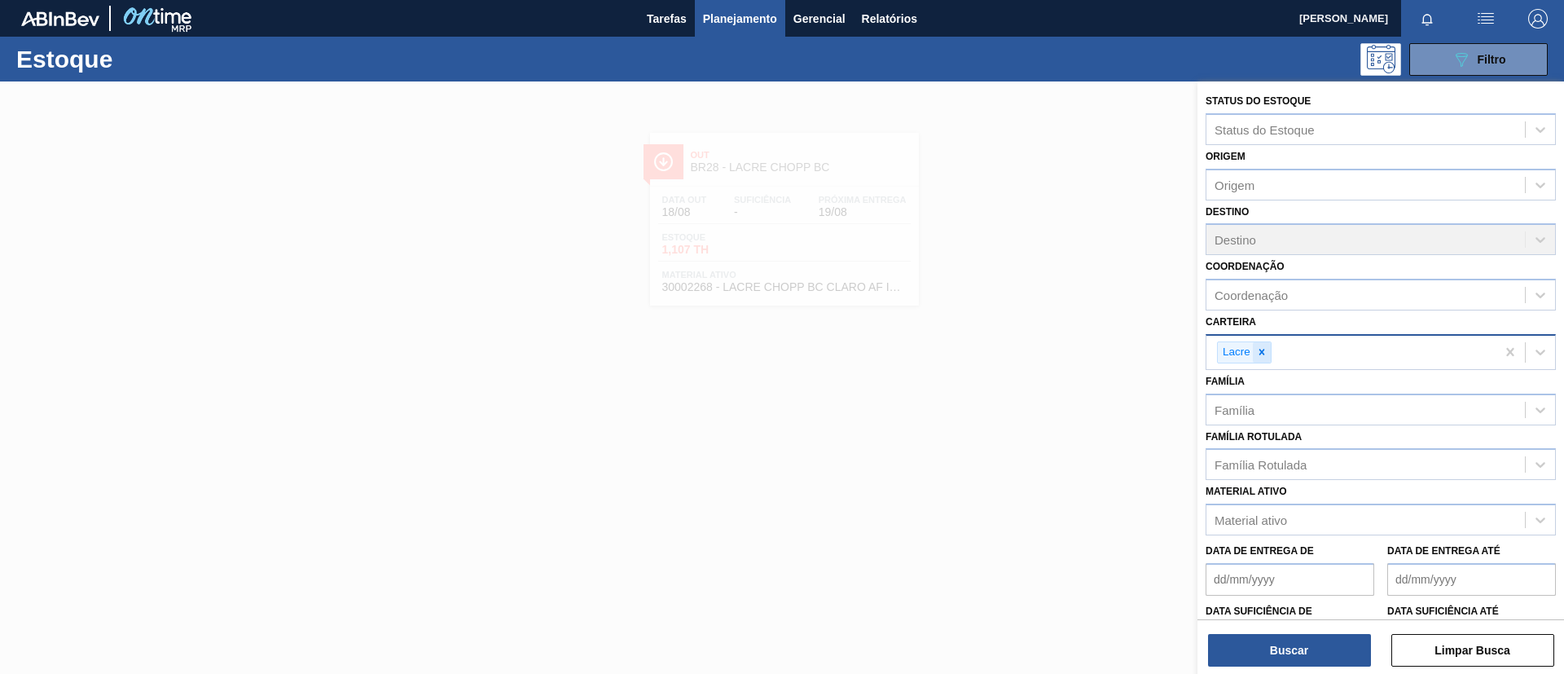
click at [1042, 349] on icon at bounding box center [1261, 351] width 11 height 11
type input "prefo"
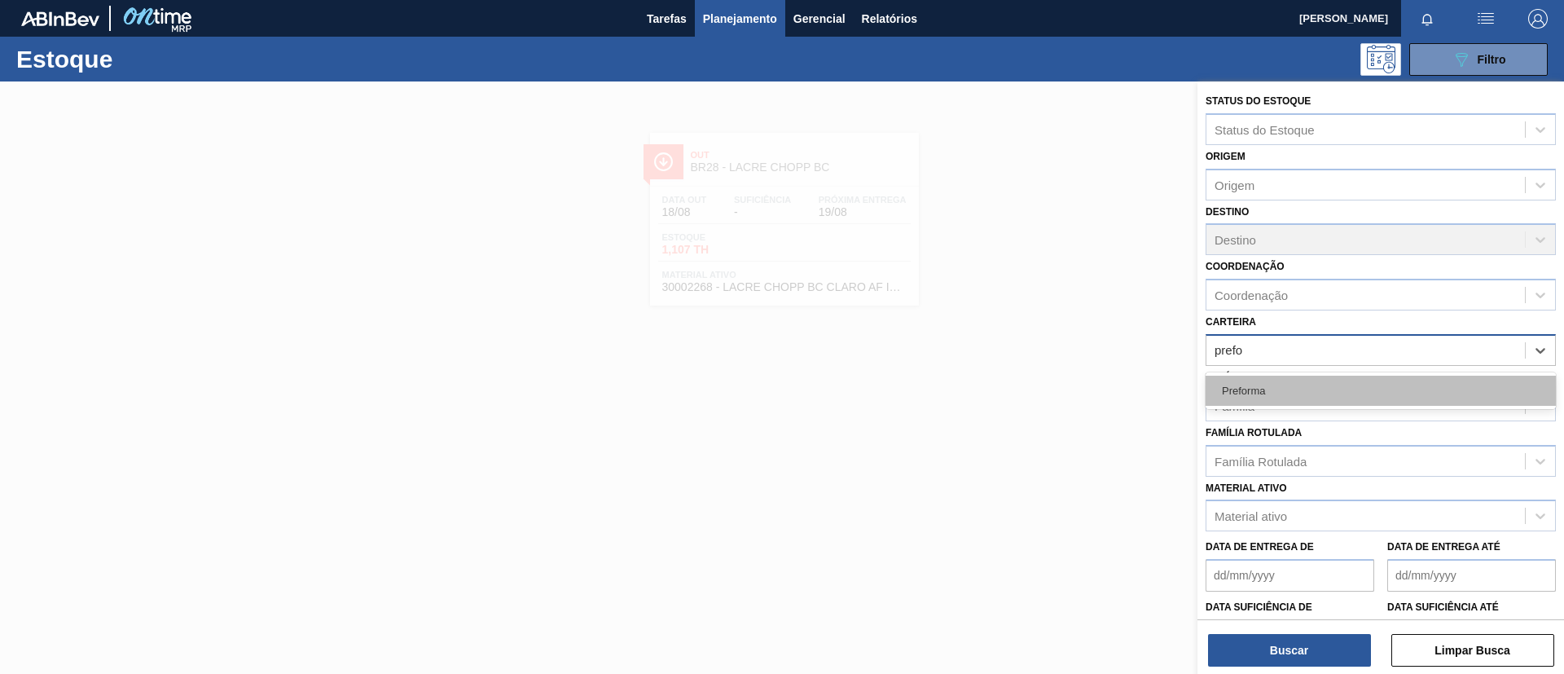
click at [1042, 394] on div "Preforma" at bounding box center [1381, 391] width 350 height 30
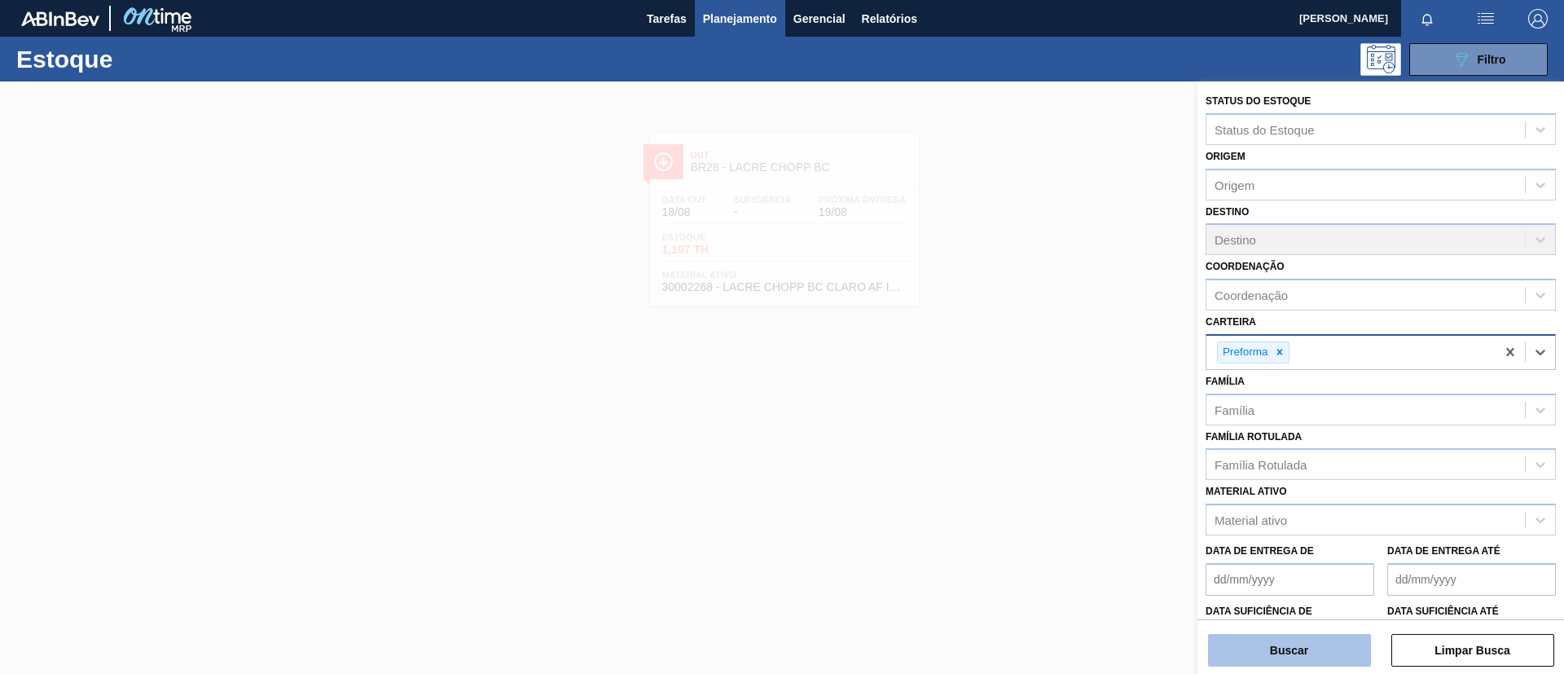
click at [1042, 448] on button "Buscar" at bounding box center [1289, 650] width 163 height 33
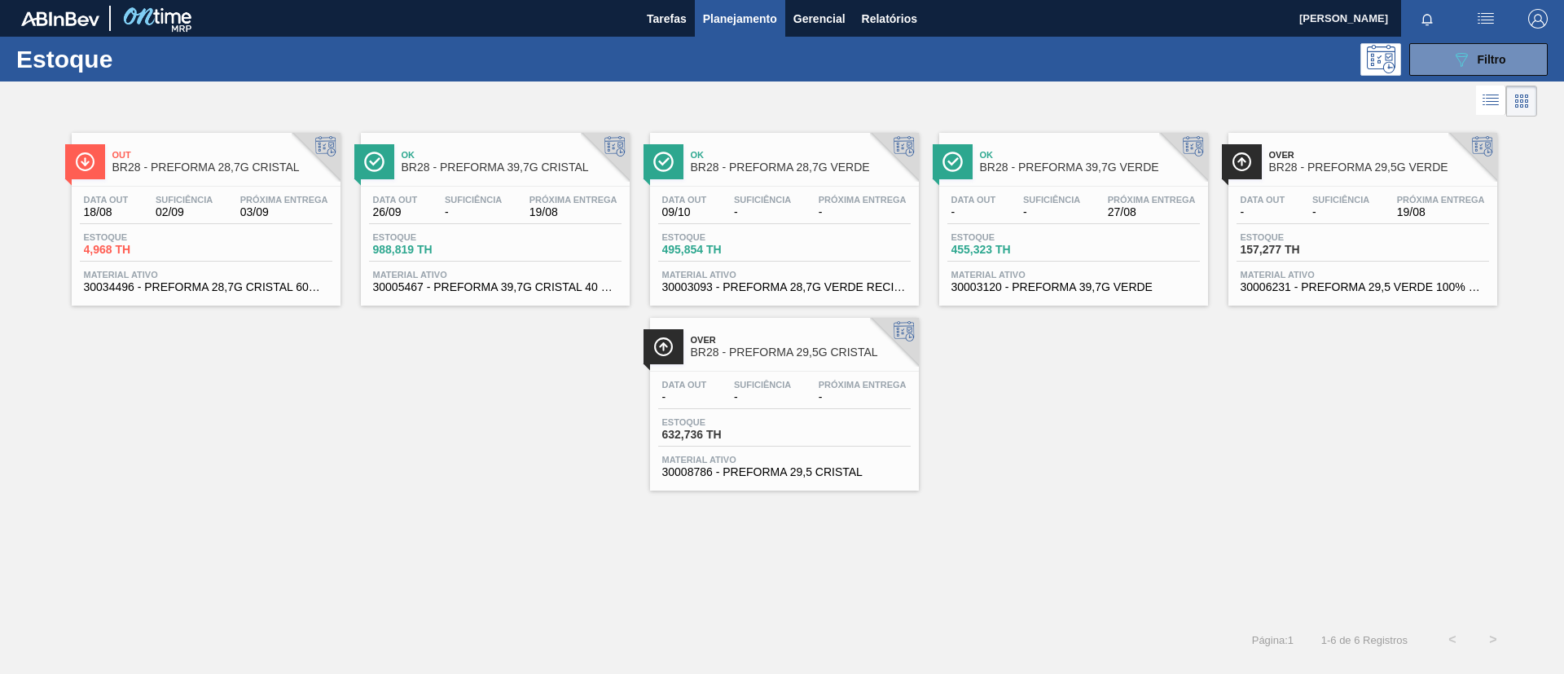
click at [860, 376] on div "Data out - Suficiência - Próxima Entrega - Estoque 632,736 TH Material ativo 30…" at bounding box center [784, 426] width 269 height 111
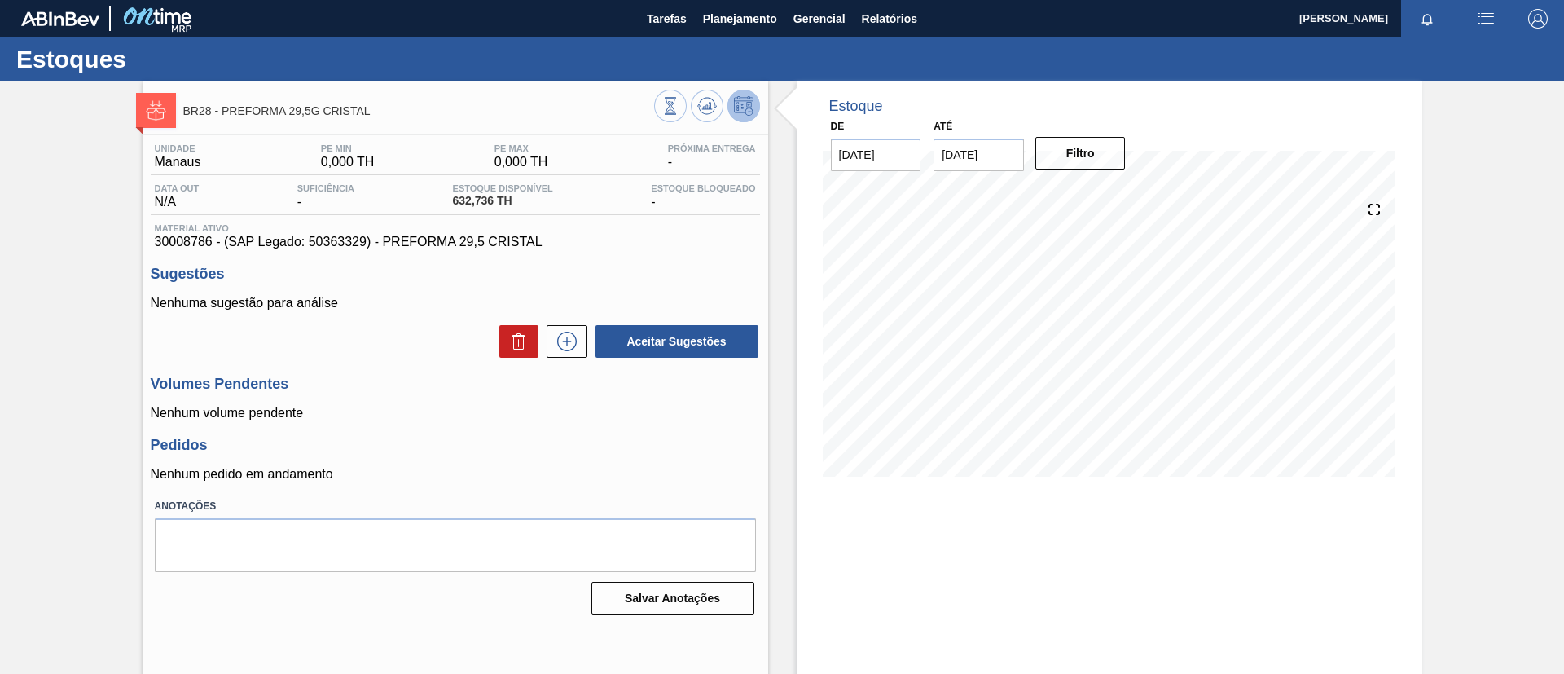
click at [168, 243] on span "30008786 - (SAP Legado: 50363329) - PREFORMA 29,5 CRISTAL" at bounding box center [455, 242] width 601 height 15
copy span "30008786"
drag, startPoint x: 551, startPoint y: 233, endPoint x: 436, endPoint y: 240, distance: 115.1
click at [436, 240] on div "Material ativo 30008786 - (SAP Legado: 50363329) - PREFORMA 29,5 CRISTAL" at bounding box center [455, 236] width 609 height 26
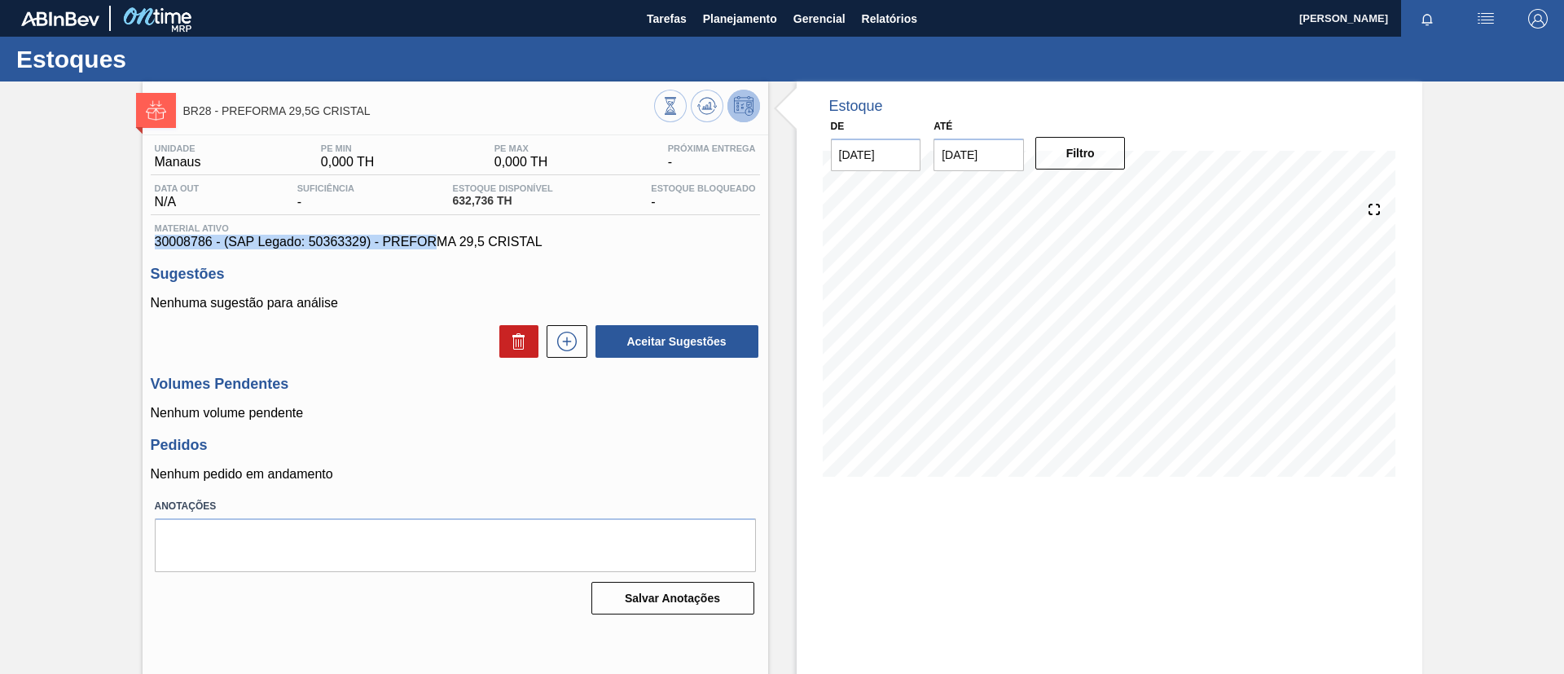
click at [436, 241] on span "30008786 - (SAP Legado: 50363329) - PREFORMA 29,5 CRISTAL" at bounding box center [455, 242] width 601 height 15
drag, startPoint x: 540, startPoint y: 244, endPoint x: 385, endPoint y: 246, distance: 154.8
click at [385, 246] on span "30008786 - (SAP Legado: 50363329) - PREFORMA 29,5 CRISTAL" at bounding box center [455, 242] width 601 height 15
copy span "PREFORMA 29,5 CRISTAL"
